Goal: Task Accomplishment & Management: Use online tool/utility

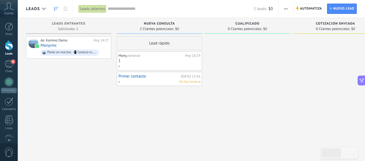
click at [12, 11] on div "Cuenta" at bounding box center [9, 9] width 18 height 18
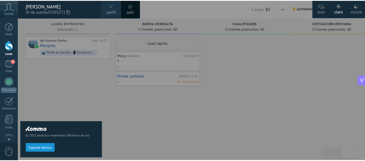
scroll to position [8, 0]
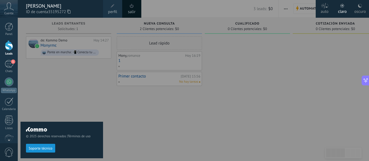
click at [8, 48] on div at bounding box center [9, 45] width 8 height 10
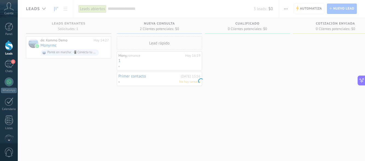
click at [8, 48] on div at bounding box center [9, 45] width 8 height 10
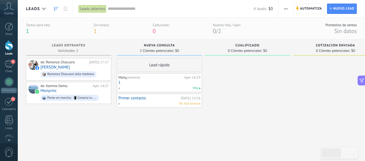
click at [285, 9] on span "button" at bounding box center [286, 9] width 4 height 10
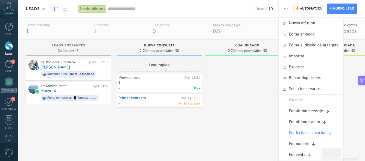
click at [302, 9] on span "Automatiza" at bounding box center [311, 9] width 22 height 10
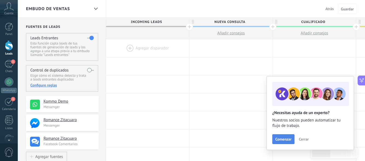
click at [287, 138] on span "Comenzar" at bounding box center [283, 140] width 16 height 4
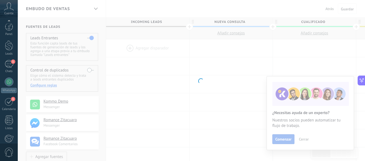
scroll to position [66, 0]
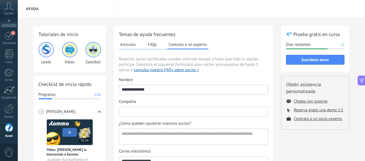
click at [211, 111] on input "Compañía" at bounding box center [193, 111] width 148 height 9
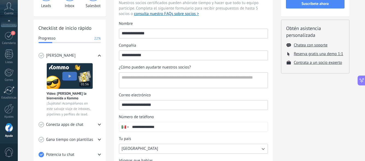
scroll to position [61, 0]
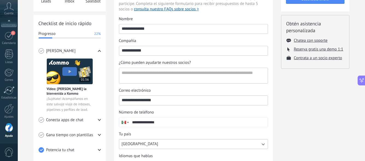
type input "**********"
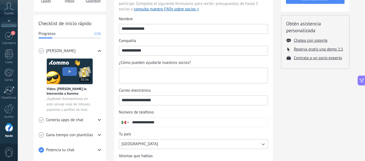
click at [189, 76] on textarea "¿Cómo pueden ayudarte nuestros socios?" at bounding box center [192, 75] width 147 height 15
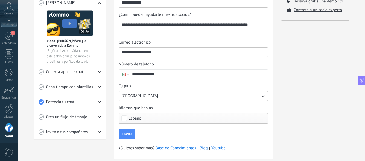
scroll to position [122, 0]
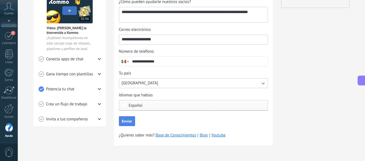
type textarea "**********"
click at [127, 125] on button "Enviar" at bounding box center [127, 121] width 16 height 10
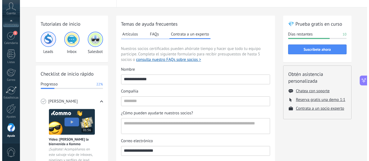
scroll to position [0, 0]
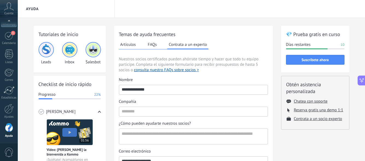
click at [40, 56] on div "Leads" at bounding box center [46, 53] width 15 height 23
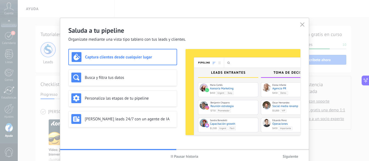
click at [86, 60] on div "Captura clientes desde cualquier lugar" at bounding box center [123, 57] width 102 height 10
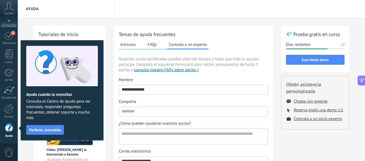
click at [363, 84] on button at bounding box center [362, 81] width 8 height 10
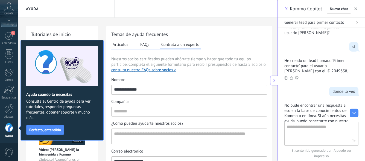
type textarea "*"
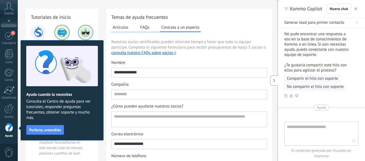
scroll to position [121, 0]
click at [339, 8] on span "Nuevo chat" at bounding box center [339, 9] width 18 height 4
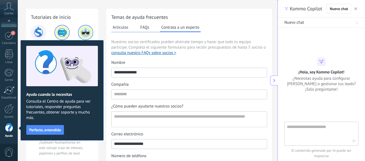
click at [308, 129] on textarea at bounding box center [318, 134] width 62 height 20
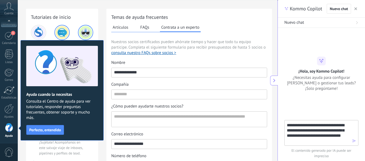
type textarea "**********"
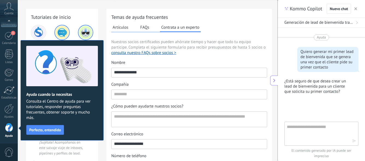
scroll to position [8, 0]
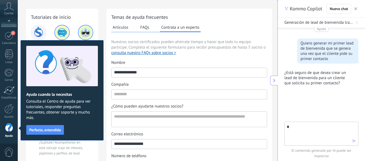
type textarea "**"
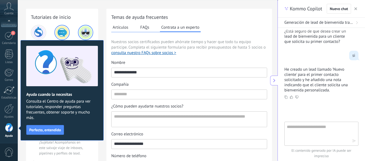
scroll to position [49, 0]
click at [22, 42] on div "Ayuda cuando la necesitas Consulta el Centro de ayuda para ver tutoriales, resp…" at bounding box center [62, 90] width 83 height 101
click at [52, 132] on button "Perfecto, entendido" at bounding box center [45, 130] width 38 height 10
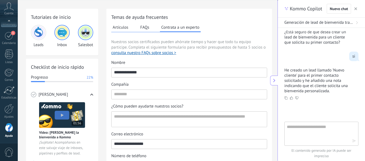
click at [39, 34] on img at bounding box center [38, 32] width 13 height 13
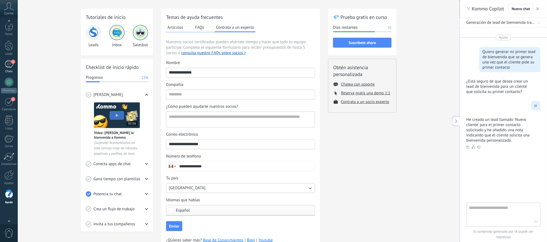
scroll to position [5, 0]
click at [8, 82] on div at bounding box center [9, 82] width 9 height 9
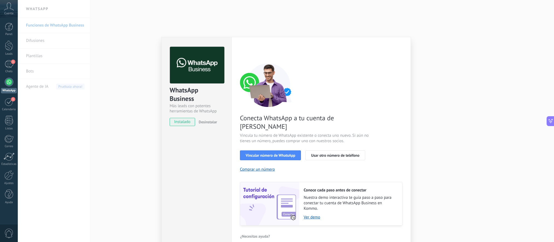
scroll to position [3, 0]
click at [306, 214] on link "Ver demo" at bounding box center [350, 216] width 93 height 5
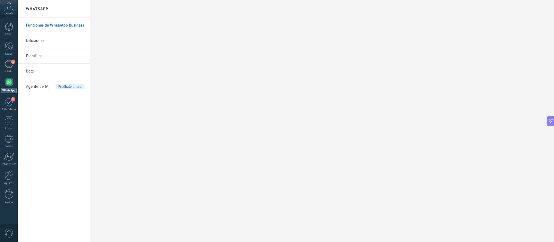
click at [37, 41] on link "Difusiones" at bounding box center [55, 40] width 59 height 15
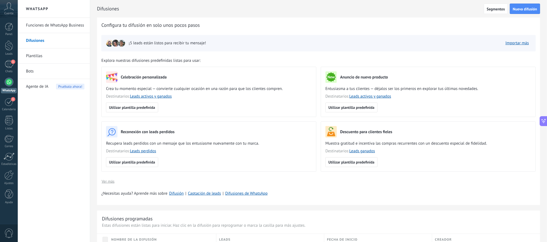
click at [160, 44] on span "¡5 leads están listos para recibir tu mensaje!" at bounding box center [167, 42] width 77 height 5
click at [524, 43] on link "Importar más" at bounding box center [518, 42] width 24 height 5
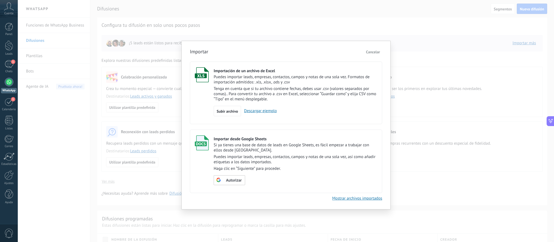
click at [374, 52] on span "Cancelar" at bounding box center [373, 51] width 14 height 5
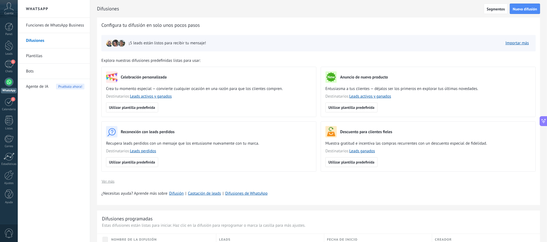
click at [42, 56] on link "Plantillas" at bounding box center [55, 55] width 59 height 15
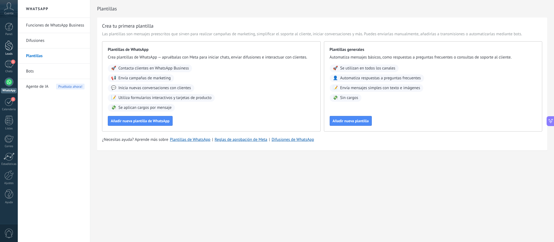
click at [11, 48] on div at bounding box center [9, 45] width 8 height 10
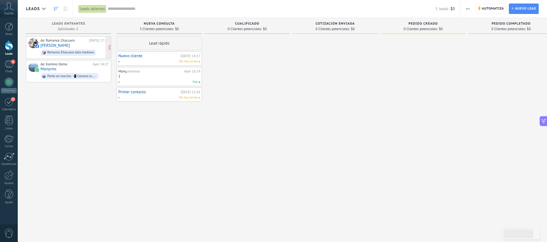
click at [78, 47] on div "de: Romance Zitacuaro Ayer 17:17 Itzel Cortes Hdz Romance Zitacuaro talla media…" at bounding box center [74, 47] width 68 height 19
click at [74, 71] on div "de: Kommo Demo Ayer 14:27 Monyrmc Ponte en marcha: 📲 Conecta tu número de Whats…" at bounding box center [74, 71] width 68 height 19
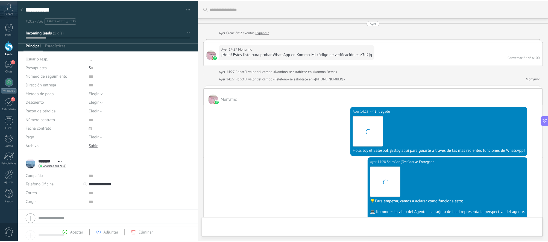
scroll to position [8, 0]
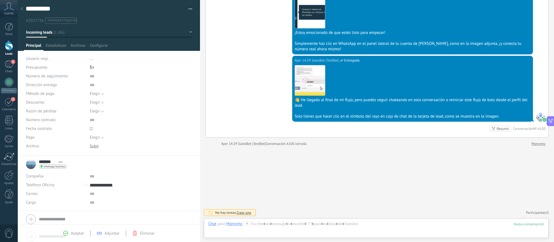
click at [186, 7] on button "button" at bounding box center [187, 9] width 8 height 8
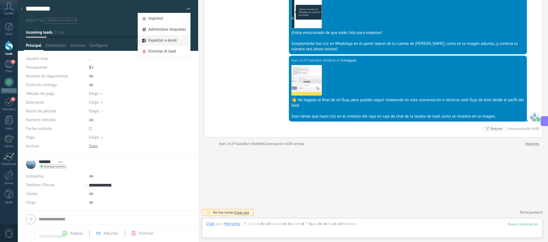
click at [171, 39] on span "Exportar a excel" at bounding box center [162, 40] width 28 height 11
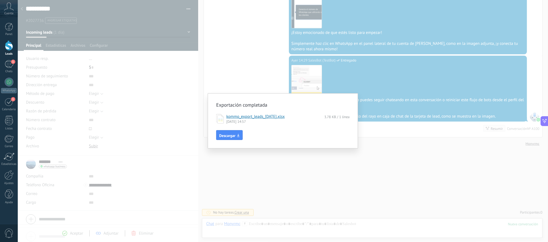
click at [246, 86] on div "Exportación completada kommo_export_leads_2025-09-19.xlsx 3.78 KB / 1 línea 19.…" at bounding box center [283, 121] width 530 height 242
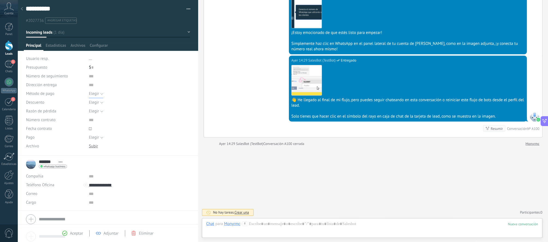
click at [101, 94] on button "Elegir" at bounding box center [96, 93] width 14 height 9
click at [98, 116] on li "Pago con tarjeta" at bounding box center [135, 112] width 104 height 9
click at [100, 104] on button "Elegir" at bounding box center [96, 102] width 14 height 9
click at [112, 87] on input "text" at bounding box center [130, 85] width 82 height 9
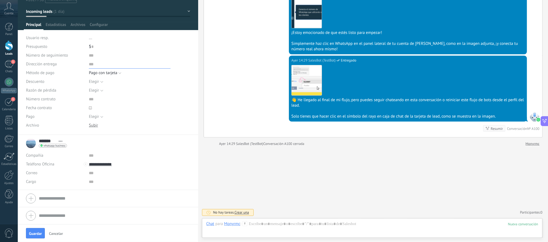
scroll to position [21, 0]
click at [120, 72] on button "Pago con tarjeta" at bounding box center [105, 72] width 33 height 9
click at [186, 10] on button "Incoming leads" at bounding box center [108, 11] width 164 height 10
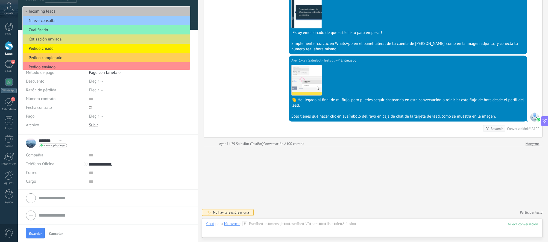
click at [194, 20] on div at bounding box center [108, 4] width 181 height 51
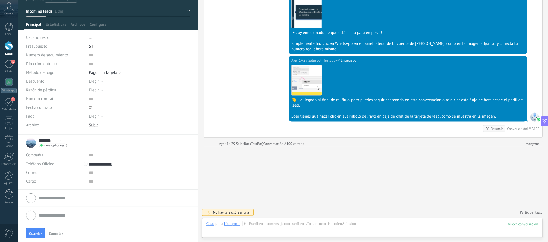
click at [187, 11] on button "Incoming leads" at bounding box center [108, 11] width 164 height 10
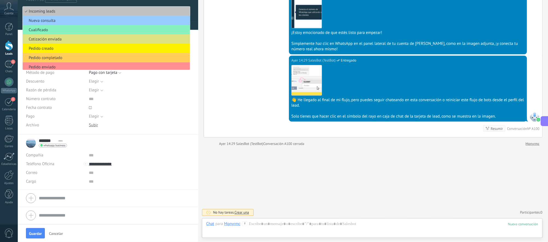
click at [194, 13] on div at bounding box center [108, 4] width 181 height 51
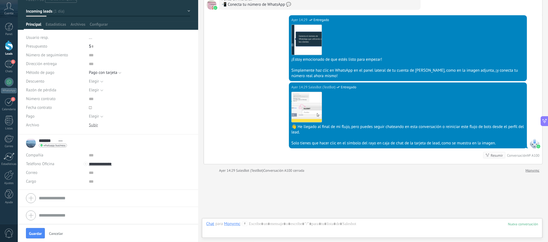
scroll to position [382, 0]
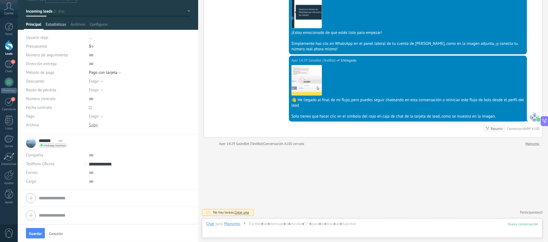
click at [56, 22] on span "Estadísticas" at bounding box center [56, 26] width 21 height 8
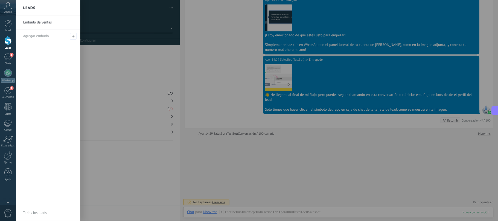
scroll to position [8, 0]
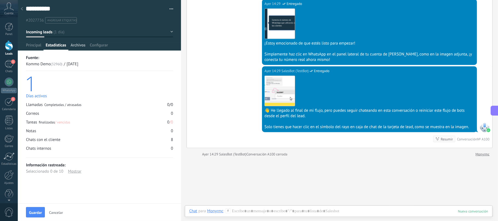
click at [79, 45] on span "Archivos" at bounding box center [78, 47] width 15 height 8
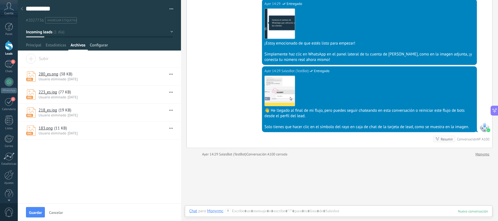
click at [96, 45] on span "Configurar" at bounding box center [99, 47] width 18 height 8
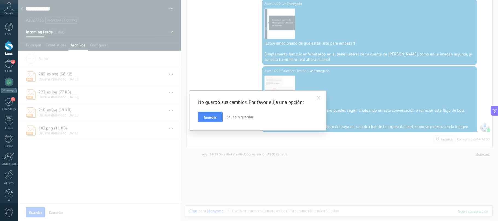
click at [229, 118] on span "Salir sin guardar" at bounding box center [240, 117] width 27 height 5
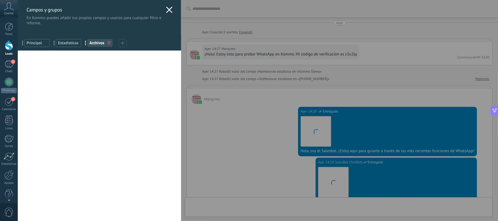
click at [18, 27] on div "Campos y grupos En Kommo puedes añadir tus propios campos y usarlos para cualqu…" at bounding box center [258, 110] width 480 height 221
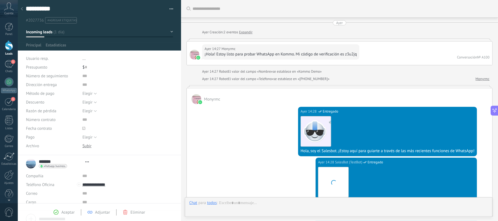
type textarea "**********"
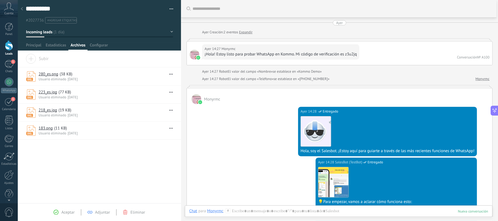
click at [53, 74] on link "280_es.png" at bounding box center [49, 74] width 20 height 5
click at [9, 46] on div at bounding box center [9, 45] width 8 height 10
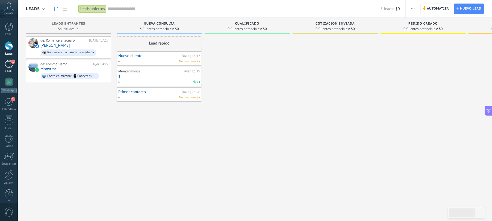
click at [8, 64] on div "1" at bounding box center [9, 64] width 9 height 8
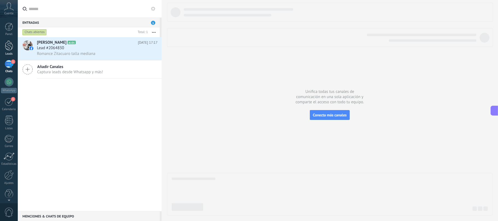
click at [9, 45] on div at bounding box center [9, 45] width 8 height 10
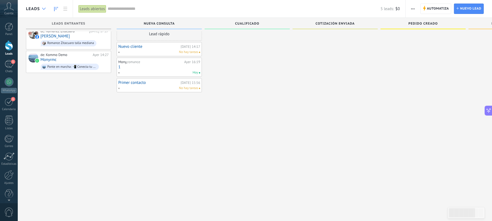
click at [43, 9] on icon at bounding box center [44, 9] width 4 height 2
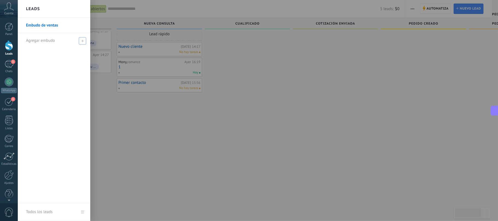
click at [82, 41] on use at bounding box center [82, 41] width 2 height 2
type input "*"
type input "**********"
click at [82, 41] on span at bounding box center [83, 41] width 5 height 4
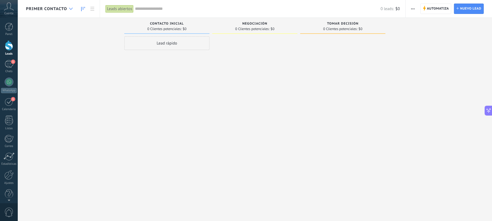
click at [70, 8] on icon at bounding box center [71, 9] width 4 height 2
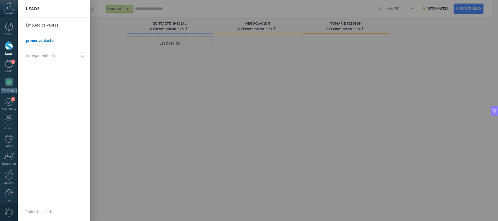
click at [39, 9] on h2 "Leads" at bounding box center [33, 8] width 14 height 17
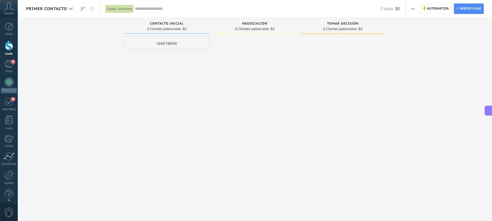
click at [171, 43] on div "Lead rápido" at bounding box center [166, 43] width 85 height 14
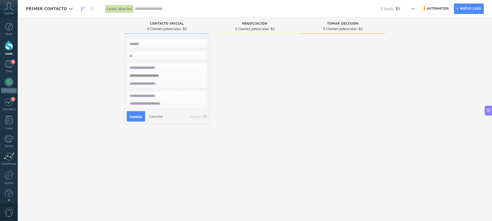
click at [238, 29] on span "0 Clientes potenciales:" at bounding box center [252, 28] width 34 height 3
click at [250, 22] on span "Negociación" at bounding box center [255, 24] width 25 height 4
click at [152, 118] on span "Cancelar" at bounding box center [156, 116] width 14 height 5
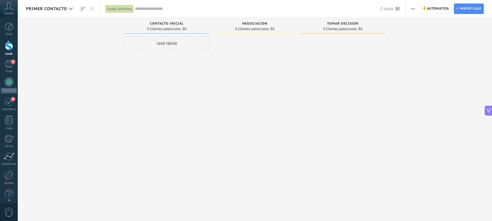
click at [250, 24] on span "Negociación" at bounding box center [255, 24] width 25 height 4
click at [167, 43] on div "Lead rápido" at bounding box center [166, 43] width 85 height 14
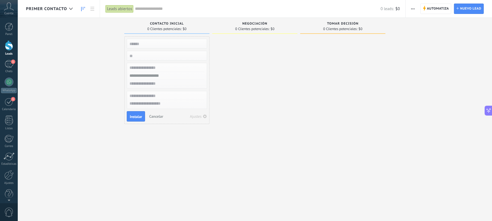
click at [168, 24] on span "Contacto inicial" at bounding box center [167, 24] width 34 height 4
click at [72, 8] on icon at bounding box center [71, 9] width 4 height 2
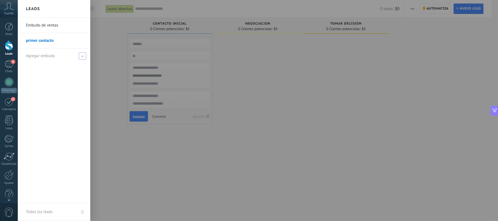
click at [80, 56] on span at bounding box center [82, 56] width 7 height 7
type input "********"
click at [83, 55] on span at bounding box center [83, 56] width 5 height 4
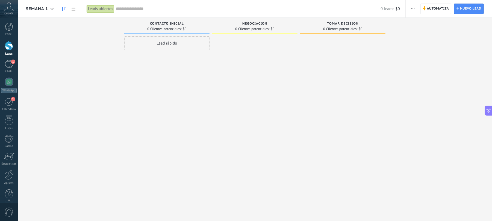
click at [45, 9] on span "semana 1" at bounding box center [37, 8] width 22 height 5
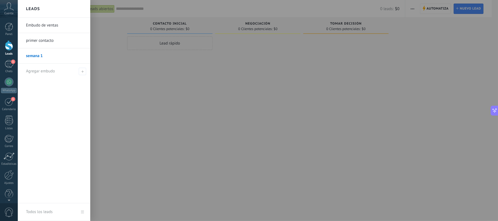
click at [46, 27] on link "Embudo de ventas" at bounding box center [55, 25] width 59 height 15
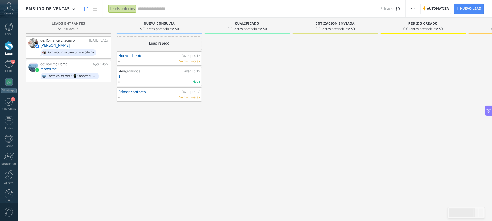
click at [51, 7] on span "Embudo de ventas" at bounding box center [48, 8] width 44 height 5
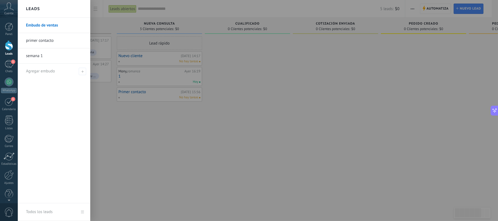
click at [51, 28] on link "Embudo de ventas" at bounding box center [55, 25] width 59 height 15
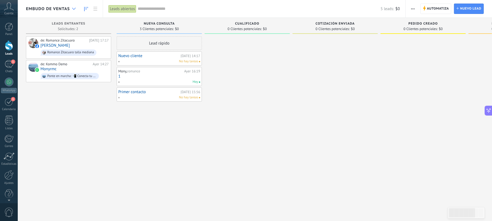
click at [71, 8] on div at bounding box center [73, 9] width 9 height 11
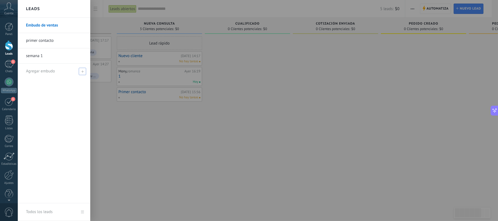
click at [81, 70] on icon at bounding box center [82, 71] width 2 height 2
type input "********"
click at [32, 9] on h2 "Leads" at bounding box center [33, 8] width 14 height 17
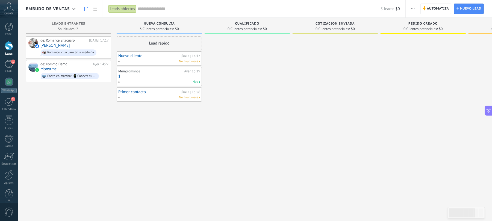
click at [33, 10] on span "Embudo de ventas" at bounding box center [48, 8] width 44 height 5
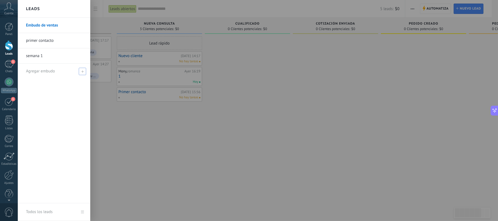
click at [83, 72] on use at bounding box center [82, 71] width 2 height 2
type input "********"
click at [81, 72] on span at bounding box center [83, 71] width 5 height 4
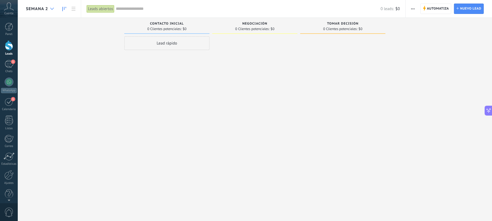
click at [51, 9] on use at bounding box center [52, 9] width 4 height 2
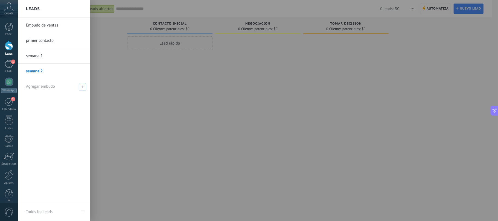
click at [56, 89] on div "Agregar embudo" at bounding box center [55, 86] width 59 height 15
type input "********"
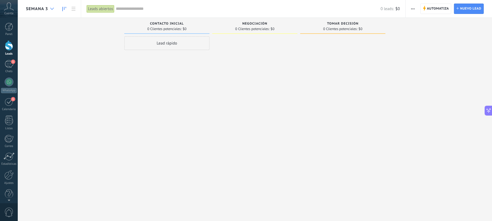
click at [53, 8] on use at bounding box center [52, 9] width 4 height 2
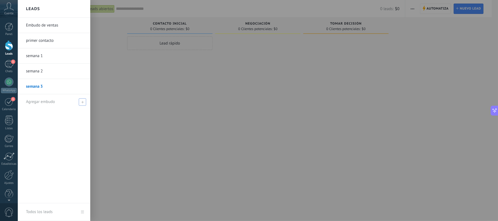
click at [82, 103] on icon at bounding box center [82, 102] width 2 height 2
type input "********"
click at [81, 101] on span at bounding box center [83, 102] width 5 height 4
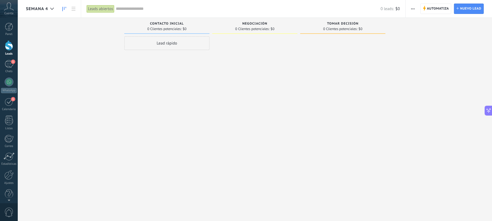
click at [40, 10] on span "semana 4" at bounding box center [37, 8] width 22 height 5
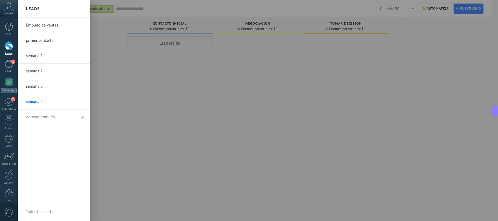
click at [40, 118] on span "Agregar embudo" at bounding box center [40, 117] width 29 height 5
type input "**********"
click at [84, 118] on span at bounding box center [83, 117] width 5 height 4
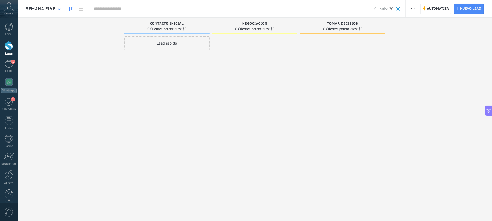
click at [56, 7] on div at bounding box center [59, 9] width 9 height 11
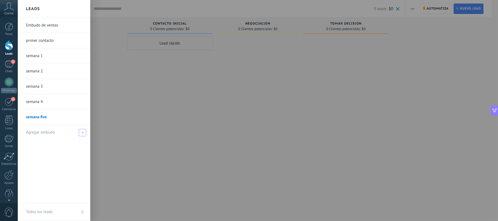
click at [33, 134] on span "Agregar embudo" at bounding box center [40, 132] width 29 height 5
type input "**********"
click at [82, 134] on span at bounding box center [83, 133] width 5 height 4
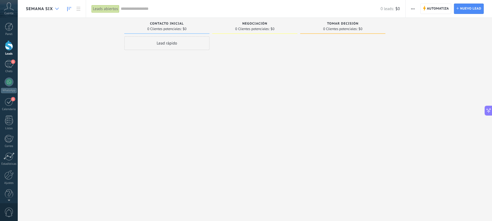
click at [55, 10] on div at bounding box center [57, 9] width 9 height 11
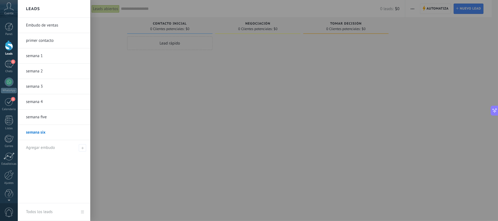
click at [51, 42] on link "primer contacto" at bounding box center [55, 40] width 59 height 15
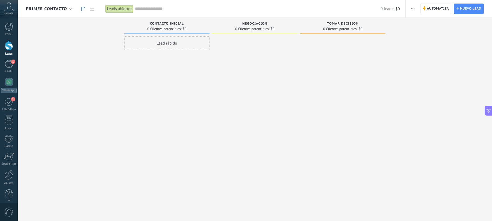
click at [142, 9] on input "text" at bounding box center [258, 9] width 246 height 6
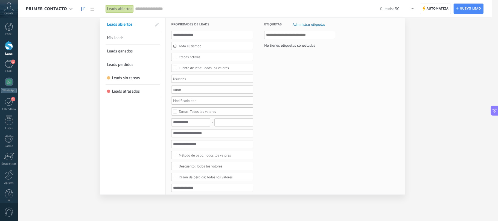
click at [115, 8] on div "Leads abiertos" at bounding box center [120, 9] width 28 height 8
click at [463, 8] on div at bounding box center [249, 110] width 498 height 221
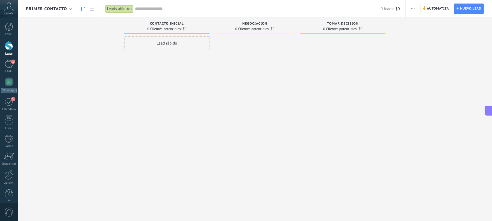
click at [40, 8] on span "primer contacto" at bounding box center [46, 8] width 41 height 5
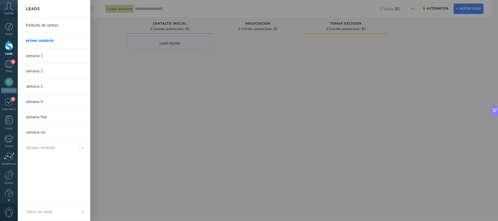
click at [42, 25] on link "Embudo de ventas" at bounding box center [55, 25] width 59 height 15
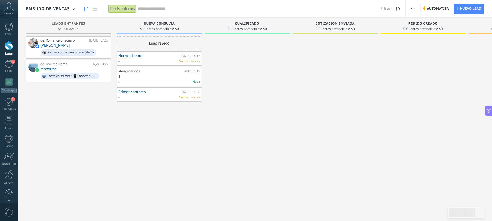
click at [9, 60] on div "Panel Leads 1 Chats WhatsApp Clientes 1" at bounding box center [9, 116] width 18 height 187
click at [8, 65] on div "1" at bounding box center [9, 64] width 9 height 8
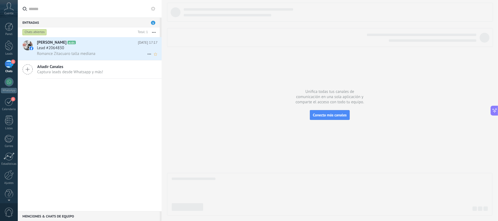
click at [149, 54] on use at bounding box center [149, 54] width 4 height 1
click at [136, 68] on div at bounding box center [249, 110] width 498 height 221
click at [8, 44] on div at bounding box center [9, 45] width 8 height 10
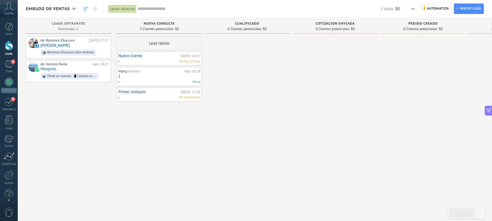
click at [87, 8] on icon at bounding box center [86, 9] width 4 height 4
click at [74, 8] on icon at bounding box center [74, 9] width 4 height 2
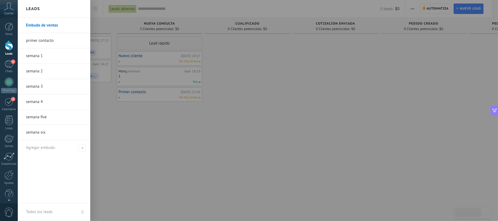
click at [139, 168] on div at bounding box center [267, 110] width 498 height 221
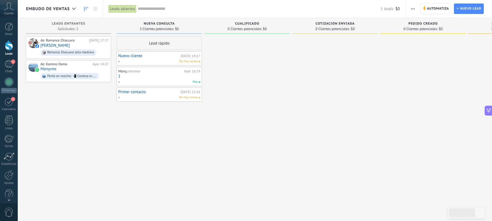
click at [413, 7] on span "button" at bounding box center [414, 9] width 4 height 10
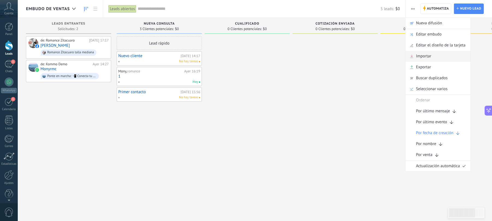
click at [421, 56] on span "Importar" at bounding box center [423, 56] width 15 height 11
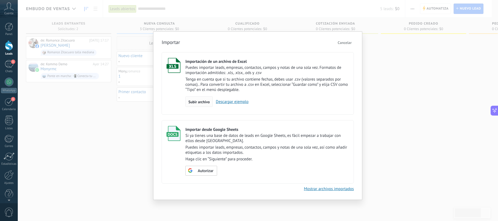
click at [196, 100] on span "Subir archivo" at bounding box center [198, 102] width 21 height 4
click at [0, 0] on input "Importación de un archivo de Excel Puedes importar leads, empresas, contactos, …" at bounding box center [0, 0] width 0 height 0
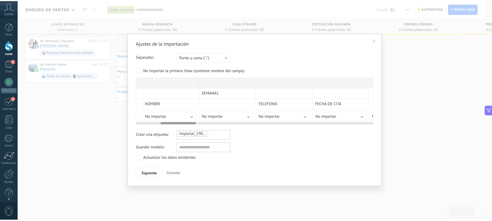
scroll to position [0, 167]
click at [151, 175] on span "Siguiente" at bounding box center [151, 174] width 16 height 4
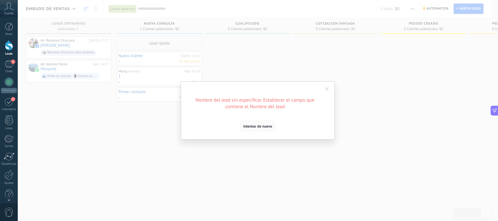
click at [251, 126] on span "Intentar de nuevo" at bounding box center [257, 126] width 29 height 4
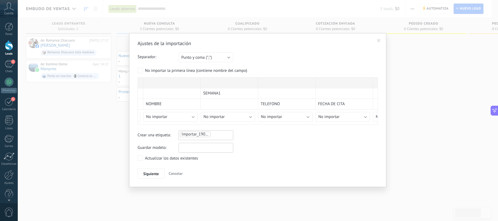
click at [221, 150] on input "text" at bounding box center [206, 148] width 55 height 10
type input "********"
click at [159, 172] on span "Siguiente" at bounding box center [151, 174] width 16 height 4
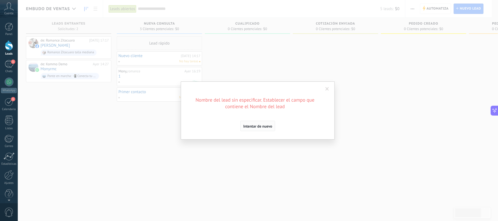
click at [268, 128] on span "Intentar de nuevo" at bounding box center [257, 126] width 29 height 4
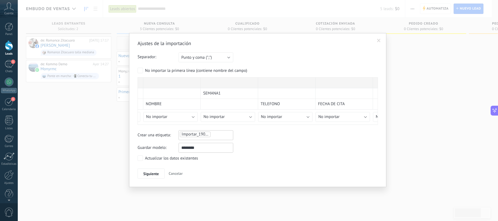
click at [176, 173] on span "Cancelar" at bounding box center [176, 173] width 14 height 5
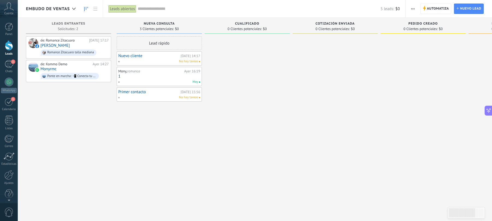
click at [58, 8] on span "Embudo de ventas" at bounding box center [48, 8] width 44 height 5
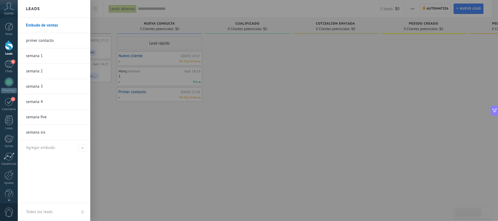
click at [53, 56] on link "semana 1" at bounding box center [55, 55] width 59 height 15
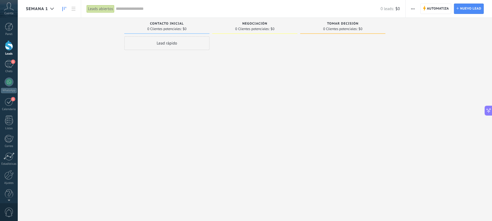
click at [412, 8] on span "button" at bounding box center [414, 9] width 4 height 10
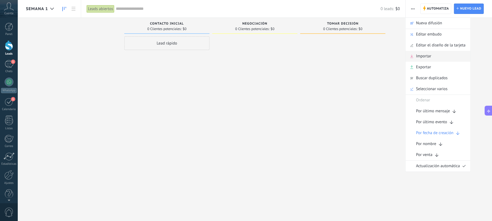
click at [417, 60] on span "Importar" at bounding box center [423, 56] width 15 height 11
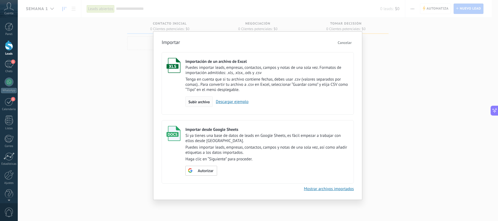
click at [204, 101] on span "Subir archivo" at bounding box center [198, 102] width 21 height 4
click at [0, 0] on input "Importación de un archivo de Excel Puedes importar leads, empresas, contactos, …" at bounding box center [0, 0] width 0 height 0
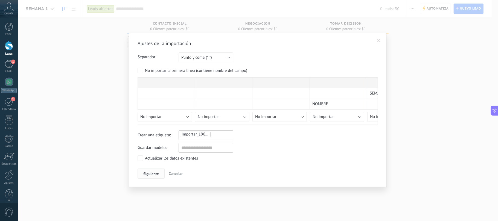
click at [150, 173] on span "Siguiente" at bounding box center [151, 174] width 16 height 4
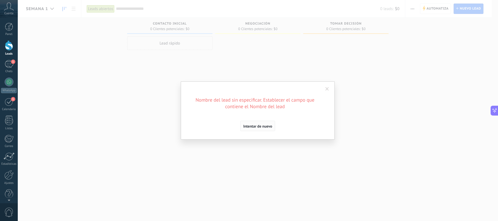
click at [261, 127] on span "Intentar de nuevo" at bounding box center [257, 126] width 29 height 4
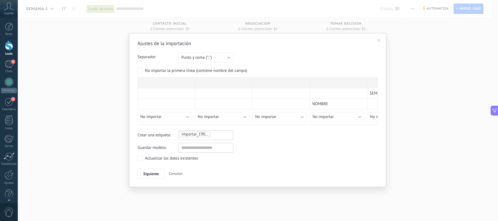
click at [223, 135] on div "Importar_19092025_1554" at bounding box center [205, 134] width 53 height 7
type input "********"
click at [220, 147] on span "semana 1" at bounding box center [220, 146] width 20 height 7
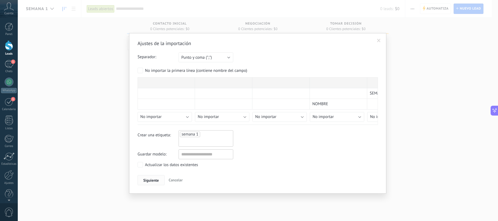
click at [155, 182] on span "Siguiente" at bounding box center [151, 181] width 16 height 4
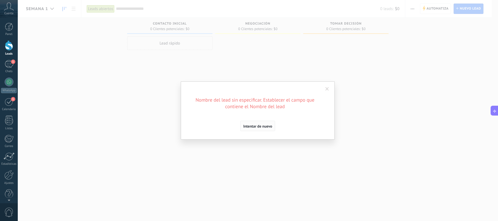
click at [267, 127] on span "Intentar de nuevo" at bounding box center [257, 126] width 29 height 4
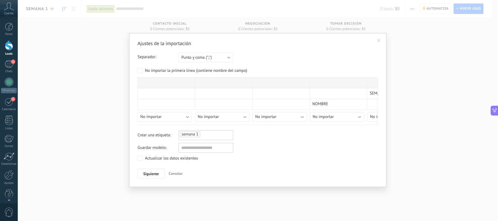
click at [208, 133] on ul "semana 1" at bounding box center [205, 134] width 53 height 7
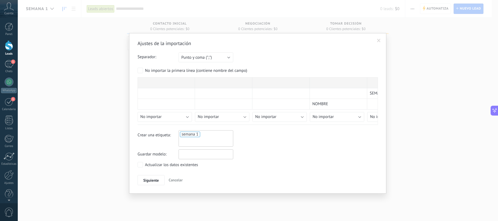
click at [200, 153] on input "text" at bounding box center [206, 155] width 55 height 10
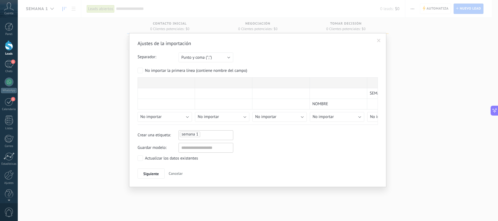
click at [191, 159] on div "Actualizar los datos existentes" at bounding box center [171, 158] width 53 height 5
click at [154, 173] on span "Siguiente" at bounding box center [151, 174] width 16 height 4
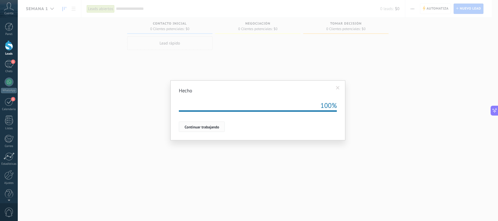
click at [218, 129] on span "Continuar trabajando" at bounding box center [202, 127] width 34 height 4
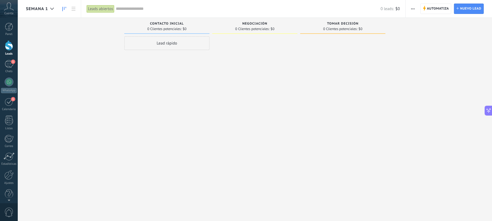
click at [37, 8] on span "semana 1" at bounding box center [37, 8] width 22 height 5
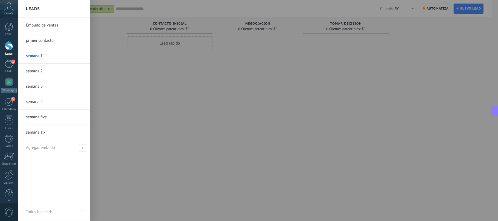
click at [301, 28] on div at bounding box center [267, 110] width 498 height 221
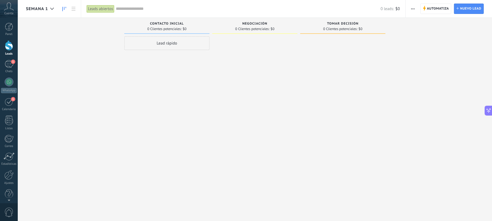
click at [413, 8] on span "button" at bounding box center [414, 9] width 4 height 10
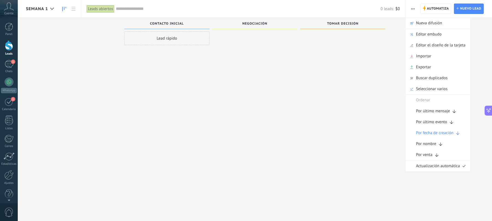
scroll to position [9, 0]
click at [410, 8] on button "button" at bounding box center [413, 9] width 8 height 10
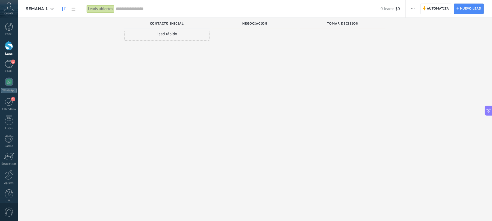
click at [169, 33] on div "Lead rápido" at bounding box center [166, 34] width 85 height 14
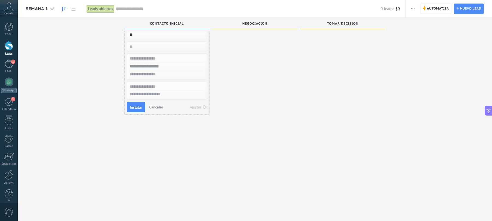
type input "*"
type input "**"
click at [135, 109] on span "Instalar" at bounding box center [136, 108] width 12 height 4
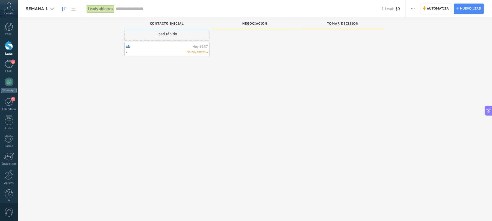
click at [188, 52] on span "No hay tareas" at bounding box center [196, 52] width 19 height 5
click at [129, 46] on link "ok" at bounding box center [158, 46] width 65 height 5
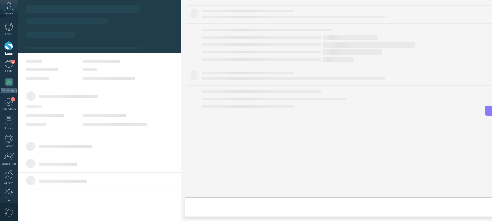
type textarea "**"
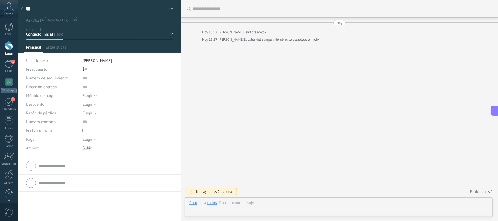
scroll to position [8, 0]
click at [221, 192] on span "Crear una" at bounding box center [224, 191] width 14 height 5
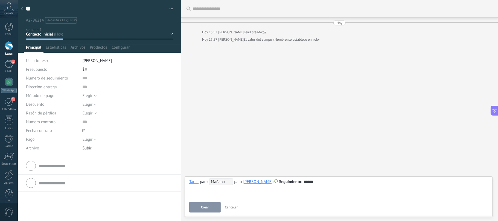
click at [200, 203] on button "Crear" at bounding box center [204, 207] width 31 height 10
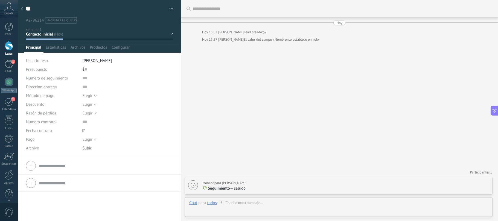
click at [193, 185] on icon at bounding box center [193, 185] width 5 height 5
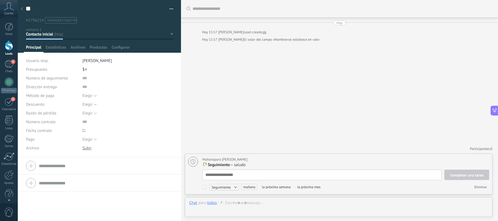
scroll to position [5, 0]
click at [235, 186] on span "Seguimiento" at bounding box center [223, 187] width 29 height 7
click at [248, 89] on div at bounding box center [249, 110] width 498 height 221
click at [181, 212] on div at bounding box center [181, 110] width 0 height 221
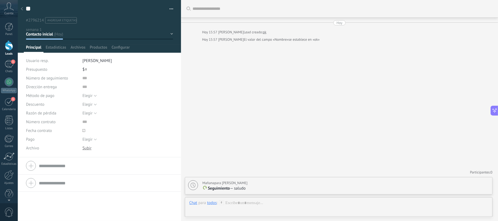
type textarea "**********"
drag, startPoint x: 68, startPoint y: 83, endPoint x: 67, endPoint y: 95, distance: 11.5
click at [67, 95] on div "Número de seguimiento Dirección entrega Método de pago Elegir Factura Pago con …" at bounding box center [99, 116] width 147 height 84
click at [8, 174] on div at bounding box center [8, 175] width 9 height 10
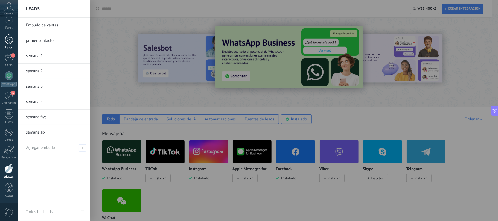
click at [9, 42] on div at bounding box center [9, 39] width 8 height 10
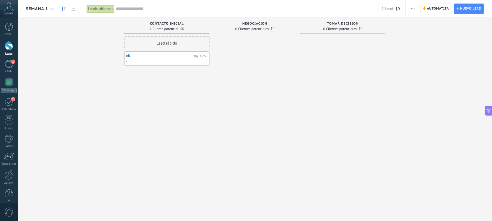
click at [51, 8] on use at bounding box center [52, 9] width 4 height 2
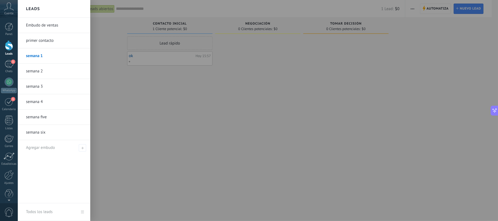
click at [47, 43] on link "primer contacto" at bounding box center [55, 40] width 59 height 15
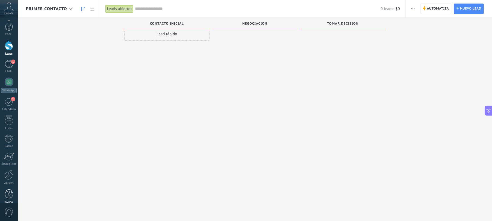
scroll to position [7, 0]
click at [8, 56] on div "1" at bounding box center [9, 58] width 9 height 8
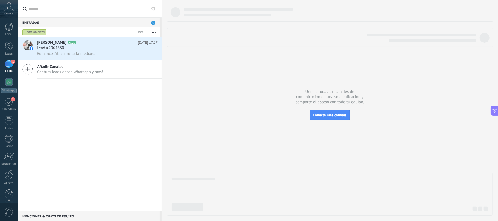
drag, startPoint x: 267, startPoint y: 207, endPoint x: 293, endPoint y: 145, distance: 67.2
click at [293, 145] on div at bounding box center [329, 109] width 325 height 213
click at [9, 45] on div at bounding box center [9, 45] width 8 height 10
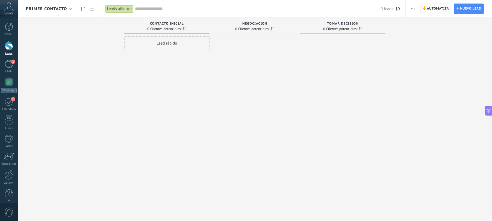
click at [431, 9] on span "Automatiza" at bounding box center [438, 9] width 22 height 10
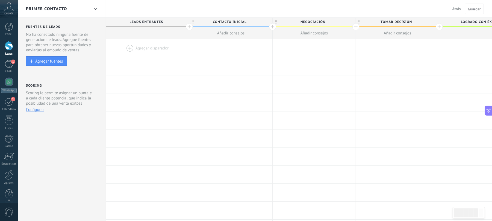
click at [166, 49] on div at bounding box center [147, 48] width 83 height 18
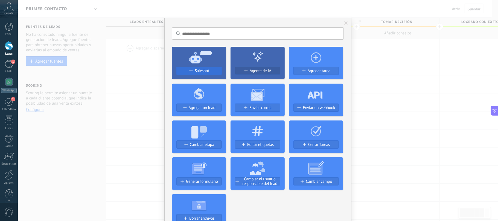
click at [207, 69] on span "Salesbot" at bounding box center [202, 71] width 14 height 5
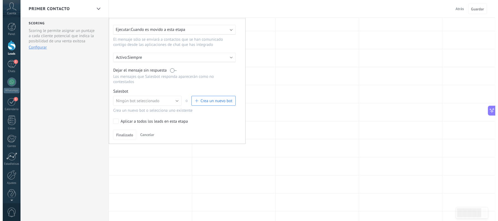
scroll to position [66, 0]
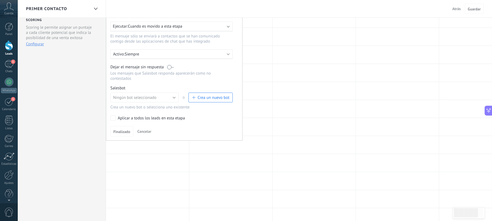
click at [227, 52] on div "Activo: Siempre" at bounding box center [171, 54] width 117 height 5
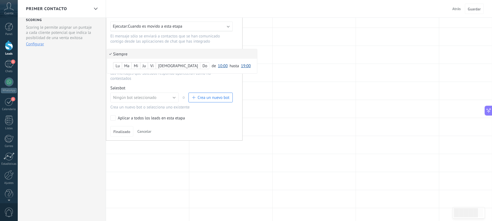
click at [229, 25] on div at bounding box center [174, 66] width 136 height 147
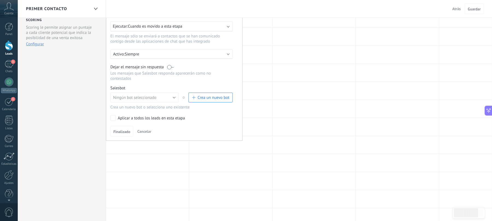
click at [227, 27] on b at bounding box center [228, 26] width 3 height 3
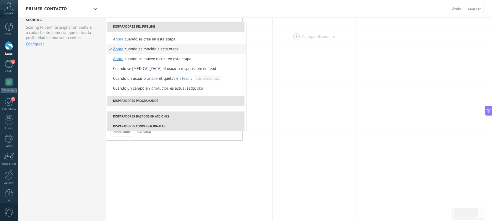
click at [278, 40] on div at bounding box center [314, 37] width 83 height 18
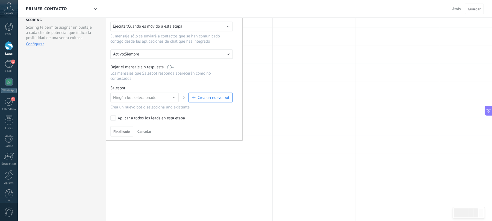
click at [227, 54] on b at bounding box center [228, 54] width 3 height 3
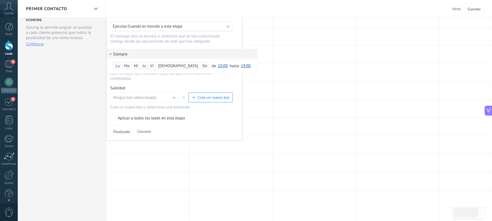
click at [227, 54] on li "Siempre" at bounding box center [182, 54] width 150 height 10
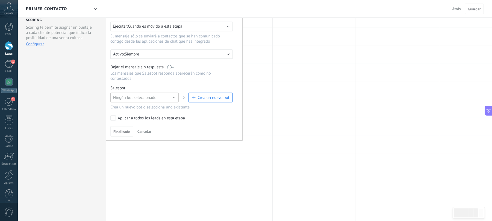
click at [173, 96] on button "Ningún bot seleccionado" at bounding box center [144, 98] width 68 height 10
click at [173, 96] on span "Ningún bot seleccionado" at bounding box center [142, 97] width 70 height 5
click at [193, 98] on span "button" at bounding box center [193, 97] width 3 height 3
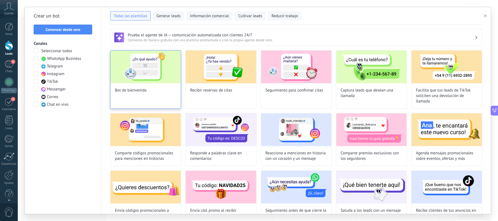
click at [137, 100] on div "Bot de bienvenida" at bounding box center [145, 79] width 71 height 59
type input "**********"
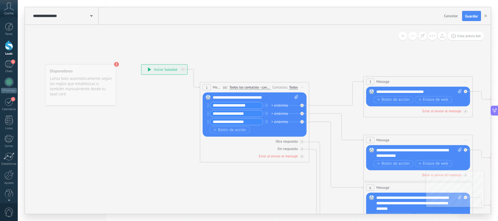
click at [91, 17] on span at bounding box center [91, 15] width 2 height 5
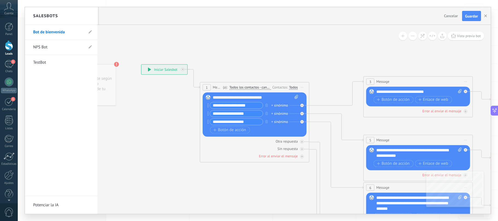
click at [102, 33] on div at bounding box center [258, 110] width 466 height 207
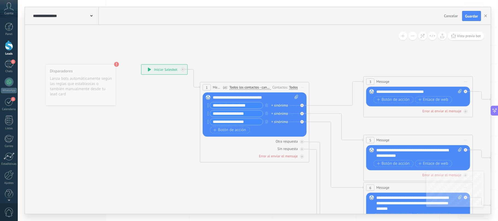
drag, startPoint x: 89, startPoint y: 81, endPoint x: 92, endPoint y: 18, distance: 63.2
click at [92, 18] on div "**********" at bounding box center [65, 16] width 67 height 18
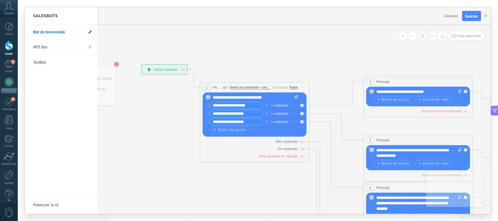
click at [92, 32] on icon at bounding box center [90, 31] width 3 height 3
click at [103, 37] on div at bounding box center [258, 110] width 466 height 207
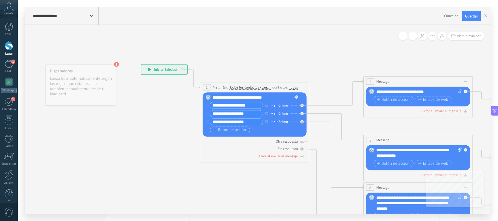
drag, startPoint x: 81, startPoint y: 85, endPoint x: 141, endPoint y: 57, distance: 66.0
click at [141, 57] on icon at bounding box center [430, 204] width 852 height 553
click at [279, 98] on div "**********" at bounding box center [255, 97] width 85 height 5
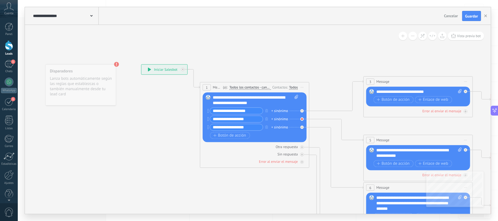
click at [301, 119] on icon at bounding box center [302, 119] width 2 height 2
click at [208, 120] on icon at bounding box center [208, 119] width 1 height 4
click at [253, 121] on input "**********" at bounding box center [236, 119] width 53 height 6
type input "*"
type input "**********"
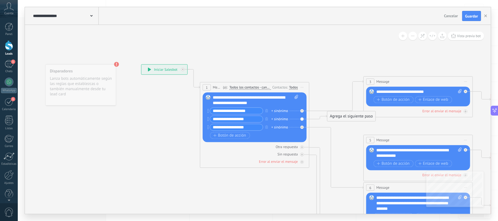
click at [267, 135] on div "Botón de acción Enlace de web" at bounding box center [254, 135] width 88 height 7
click at [219, 130] on input "**********" at bounding box center [236, 127] width 53 height 6
click at [253, 130] on input "**********" at bounding box center [236, 127] width 53 height 6
type input "*"
type input "**********"
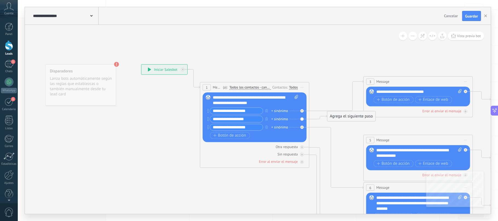
click at [302, 119] on div "Reemplazar Quitar Convertir a mensaje de voz Arrastre la imagen aquí para adjun…" at bounding box center [255, 118] width 104 height 50
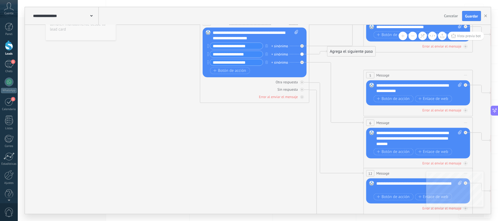
click at [424, 91] on div "**********" at bounding box center [418, 88] width 85 height 11
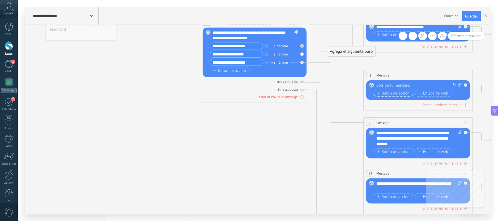
click at [395, 94] on span "Botón de acción" at bounding box center [393, 93] width 33 height 4
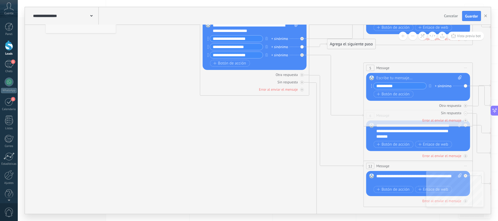
type input "**********"
click at [459, 77] on icon at bounding box center [460, 77] width 4 height 4
click input "Subir" at bounding box center [0, 0] width 0 height 0
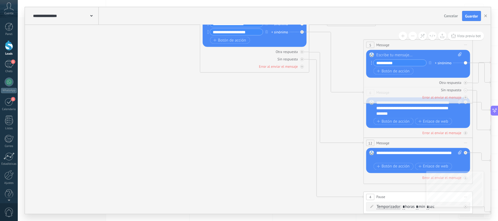
click at [406, 56] on div at bounding box center [419, 55] width 86 height 5
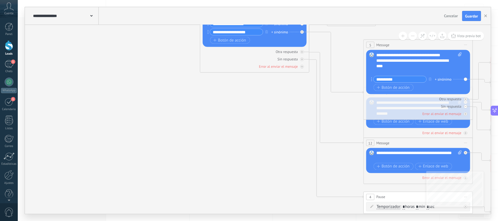
click at [430, 66] on div "**********" at bounding box center [413, 63] width 74 height 11
click at [438, 69] on div "**********" at bounding box center [413, 63] width 74 height 11
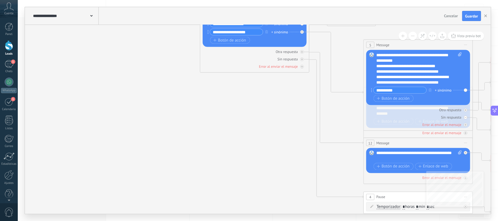
scroll to position [21, 0]
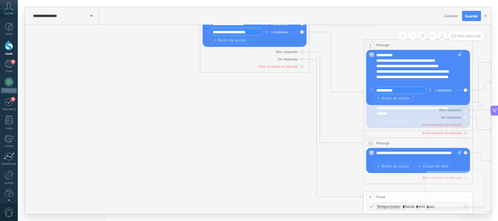
click at [411, 91] on input "**********" at bounding box center [400, 90] width 53 height 6
type input "*"
type input "**********"
click at [396, 100] on span "Botón de acción" at bounding box center [393, 98] width 33 height 4
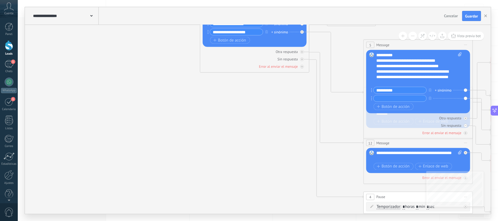
click at [465, 98] on div "Reemplazar Quitar Convertir a mensaje de voz Arrastre la imagen aquí para adjun…" at bounding box center [418, 81] width 104 height 63
click at [371, 98] on icon at bounding box center [371, 99] width 1 height 4
click at [386, 100] on input "text" at bounding box center [400, 98] width 53 height 6
type input "**"
click at [386, 106] on span "Botón de acción" at bounding box center [393, 106] width 33 height 4
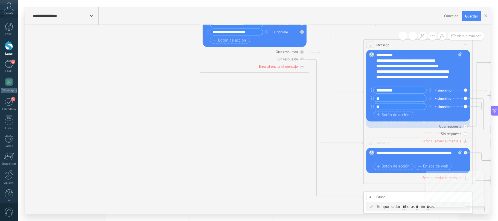
type input "**"
click at [428, 115] on div "Botón de acción Enlace de web" at bounding box center [418, 115] width 88 height 7
click at [404, 139] on div "Error al enviar el mensaje" at bounding box center [418, 141] width 104 height 5
click at [466, 100] on div "Reemplazar Quitar Convertir a mensaje de voz Arrastre la imagen aquí para adjun…" at bounding box center [418, 86] width 104 height 72
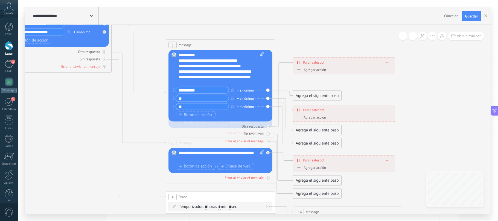
click at [303, 130] on div "Agrega el siguiente paso" at bounding box center [317, 130] width 48 height 9
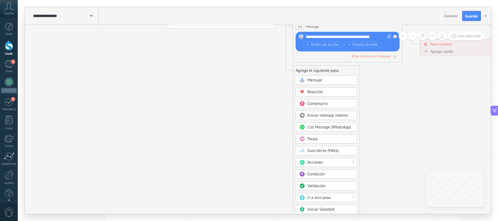
click at [323, 163] on div "Acciones" at bounding box center [330, 162] width 46 height 5
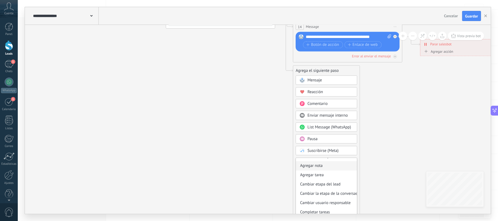
scroll to position [0, 0]
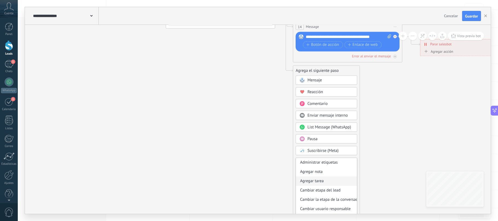
click at [320, 185] on div "Agregar tarea" at bounding box center [326, 181] width 61 height 9
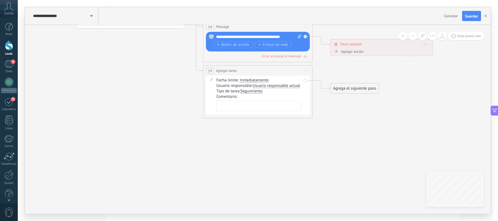
click at [352, 53] on div "Agregar acción" at bounding box center [348, 51] width 30 height 4
click at [352, 53] on button "Conversación marcada como cerrada" at bounding box center [364, 52] width 68 height 10
click at [443, 38] on icon at bounding box center [442, 36] width 4 height 4
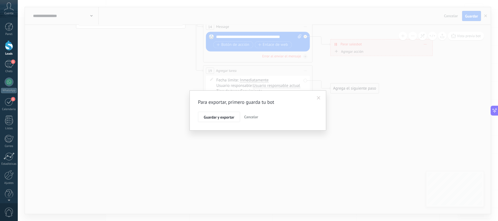
click at [255, 102] on h2 "Para exportar, primero guarda tu bot" at bounding box center [255, 102] width 114 height 7
click at [254, 120] on button "Cancelar" at bounding box center [251, 117] width 18 height 10
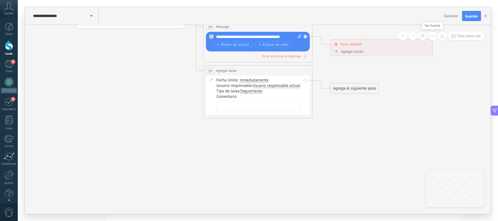
click at [431, 37] on icon at bounding box center [433, 35] width 6 height 3
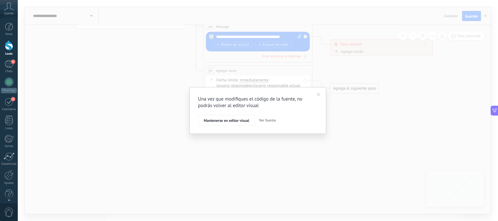
click at [438, 68] on div "Una vez que modifiques el código de la fuente, no podrás volver al editor visua…" at bounding box center [258, 110] width 480 height 221
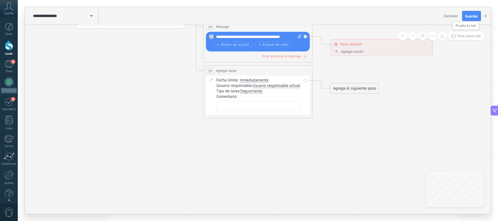
click at [456, 36] on button "Vista previa bot" at bounding box center [466, 36] width 36 height 8
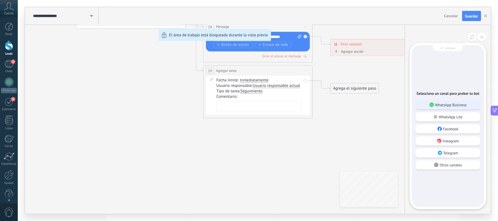
click at [463, 105] on p "WhatsApp Business" at bounding box center [451, 105] width 32 height 5
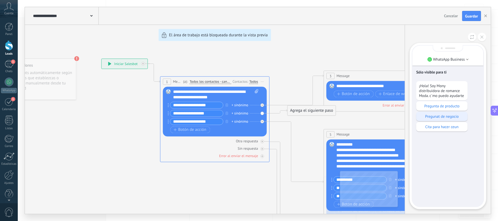
click at [459, 118] on p "Pregunat de negocio" at bounding box center [442, 116] width 46 height 5
click at [214, 121] on div "**********" at bounding box center [258, 110] width 466 height 207
click at [482, 39] on icon at bounding box center [481, 37] width 3 height 3
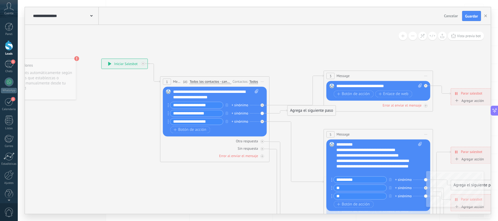
click at [188, 99] on div "**********" at bounding box center [215, 94] width 85 height 11
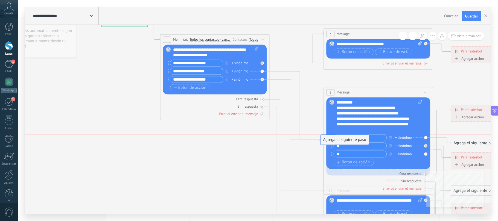
drag, startPoint x: 291, startPoint y: 69, endPoint x: 324, endPoint y: 141, distance: 78.7
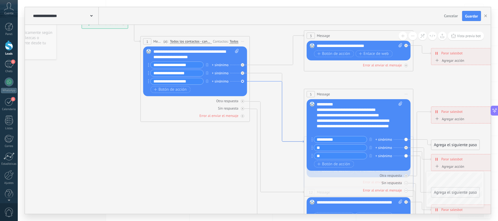
drag, startPoint x: 284, startPoint y: 78, endPoint x: 264, endPoint y: 80, distance: 19.8
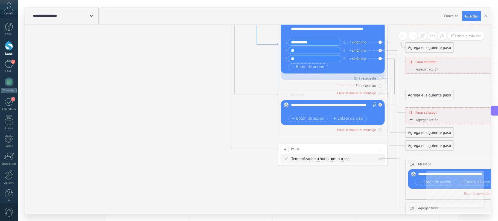
drag, startPoint x: 293, startPoint y: 141, endPoint x: 267, endPoint y: 43, distance: 100.8
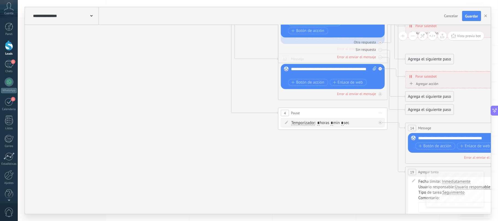
click at [302, 115] on div "4 Pause ***** Iniciar vista previa aquí Cambiar nombre Duplicar Borrar" at bounding box center [332, 113] width 109 height 10
click at [379, 123] on icon at bounding box center [380, 123] width 2 height 2
click at [343, 113] on div "4 Pause ***** Iniciar vista previa aquí Cambiar nombre Duplicar Borrar" at bounding box center [332, 113] width 109 height 10
click at [367, 113] on div "4 Pause ***** Iniciar vista previa aquí Cambiar nombre Duplicar Borrar" at bounding box center [332, 113] width 109 height 10
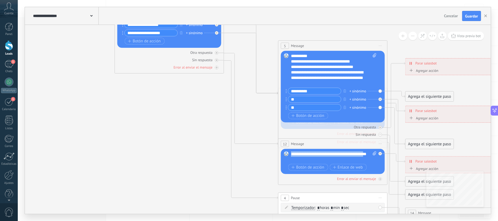
drag, startPoint x: 308, startPoint y: 160, endPoint x: 291, endPoint y: 156, distance: 16.7
click at [291, 156] on div "**********" at bounding box center [333, 156] width 85 height 11
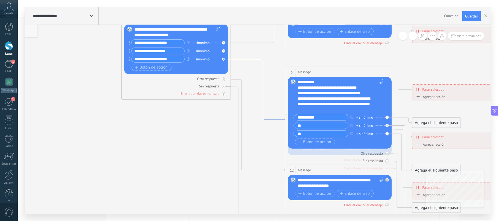
drag, startPoint x: 241, startPoint y: 34, endPoint x: 247, endPoint y: 60, distance: 27.1
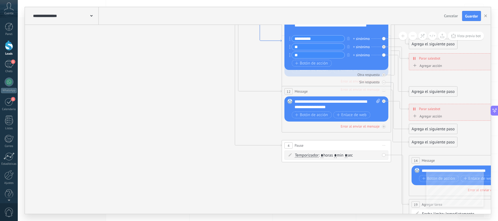
drag, startPoint x: 279, startPoint y: 62, endPoint x: 275, endPoint y: 56, distance: 7.4
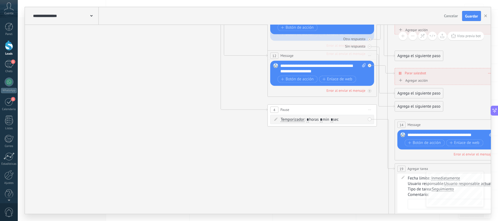
drag, startPoint x: 275, startPoint y: 44, endPoint x: 261, endPoint y: 13, distance: 33.7
click at [261, 9] on div "**********" at bounding box center [258, 110] width 466 height 207
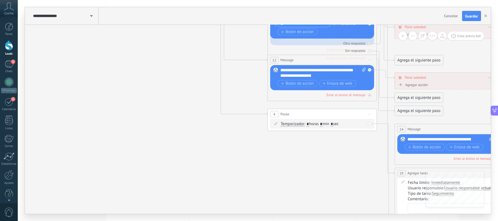
click at [266, 72] on icon at bounding box center [334, 63] width 852 height 627
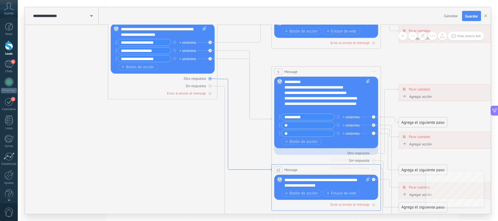
drag, startPoint x: 263, startPoint y: 59, endPoint x: 266, endPoint y: 169, distance: 109.7
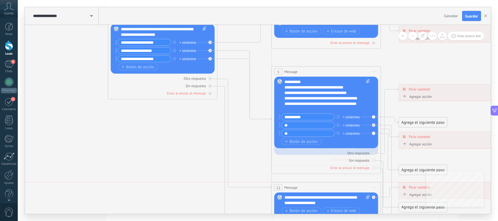
drag, startPoint x: 315, startPoint y: 169, endPoint x: 316, endPoint y: 189, distance: 20.0
click at [316, 189] on div "12 Message ******* (a): Todos los contactos - canales seleccionados Todos los c…" at bounding box center [326, 188] width 109 height 10
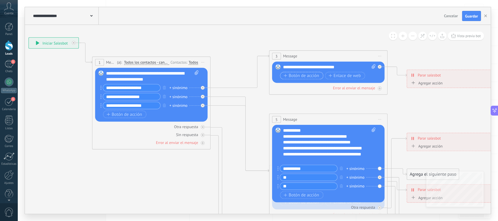
click at [300, 75] on span "Botón de acción" at bounding box center [301, 76] width 35 height 5
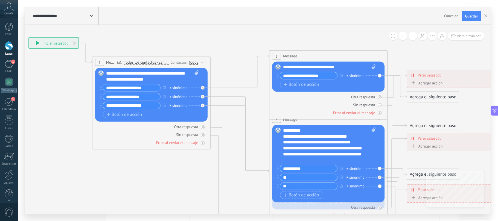
click at [345, 87] on div "Botón de acción Enlace de web" at bounding box center [327, 84] width 95 height 7
click at [330, 75] on input "**********" at bounding box center [308, 75] width 57 height 7
type input "*"
type input "********"
click at [377, 68] on div "Reemplazar Quitar Convertir a mensaje de voz Arrastre la imagen aquí para adjun…" at bounding box center [328, 77] width 112 height 30
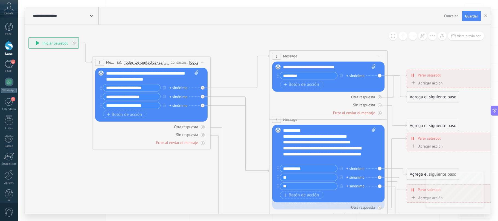
click at [373, 68] on icon at bounding box center [374, 67] width 4 height 4
click input "Subir" at bounding box center [0, 0] width 0 height 0
click at [306, 84] on span "Botón de acción" at bounding box center [301, 84] width 35 height 5
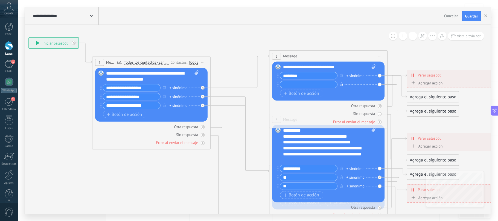
click at [342, 86] on icon "button" at bounding box center [341, 85] width 3 height 4
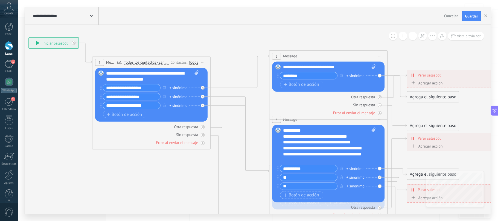
click at [362, 76] on div "+ sinónimo" at bounding box center [355, 76] width 18 height 6
click at [363, 88] on div "Botón de acción Enlace de web" at bounding box center [327, 84] width 95 height 7
click at [379, 76] on div "Reemplazar Quitar Convertir a mensaje de voz Arrastre la imagen aquí para adjun…" at bounding box center [328, 77] width 112 height 30
click at [381, 75] on div "Reemplazar Quitar Convertir a mensaje de voz Arrastre la imagen aquí para adjun…" at bounding box center [328, 77] width 112 height 30
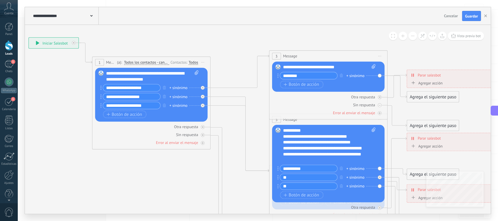
click at [381, 76] on div "Reemplazar Quitar Convertir a mensaje de voz Arrastre la imagen aquí para adjun…" at bounding box center [328, 77] width 112 height 30
click at [260, 61] on icon at bounding box center [342, 223] width 923 height 667
click at [134, 117] on span "Botón de acción" at bounding box center [124, 114] width 35 height 5
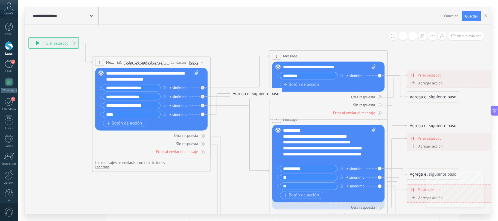
type input "****"
click at [229, 128] on icon at bounding box center [342, 223] width 923 height 667
click at [215, 19] on div "**********" at bounding box center [258, 16] width 466 height 18
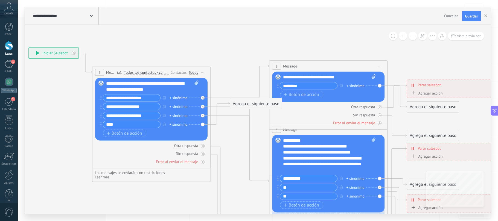
click at [259, 105] on div "Agrega el siguiente paso" at bounding box center [256, 104] width 52 height 10
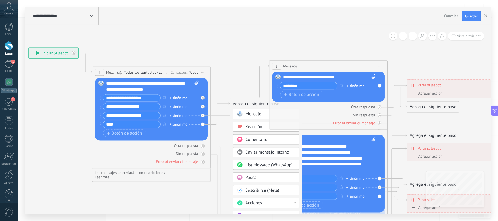
click at [333, 93] on div "Botón de acción Enlace de web" at bounding box center [327, 94] width 95 height 7
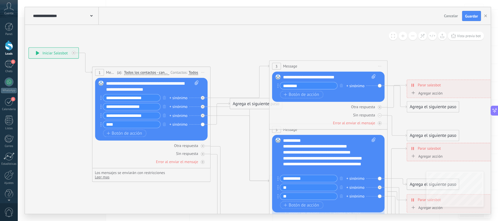
click at [380, 86] on div "Reemplazar Quitar Convertir a mensaje de voz Arrastre la imagen aquí para adjun…" at bounding box center [328, 87] width 112 height 30
click at [448, 89] on div "**********" at bounding box center [462, 85] width 110 height 10
click at [445, 95] on div "Agregar acción Conversación marcada como cerrada Iniciar Salesbot Conversación …" at bounding box center [462, 94] width 105 height 7
click at [439, 95] on div "Agregar acción" at bounding box center [426, 93] width 33 height 4
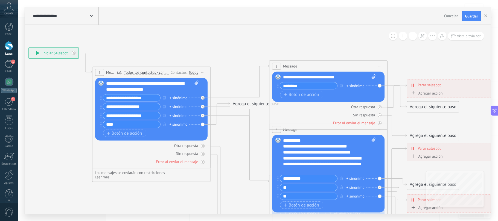
click at [439, 95] on button "Conversación marcada como cerrada" at bounding box center [444, 93] width 74 height 11
click at [466, 36] on span "Vista previa bot" at bounding box center [469, 36] width 24 height 5
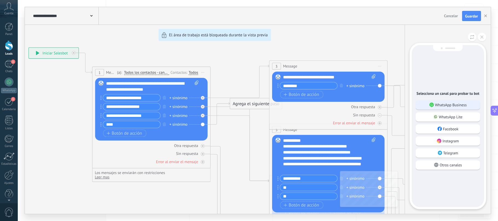
click at [460, 107] on p "WhatsApp Business" at bounding box center [451, 105] width 32 height 5
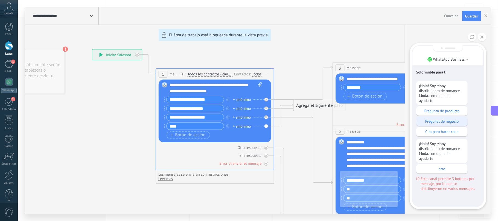
click at [437, 122] on p "Pregunat de negocio" at bounding box center [442, 121] width 46 height 5
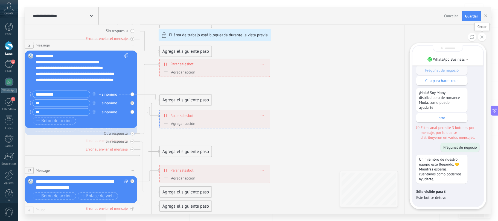
click at [480, 37] on button at bounding box center [482, 37] width 8 height 8
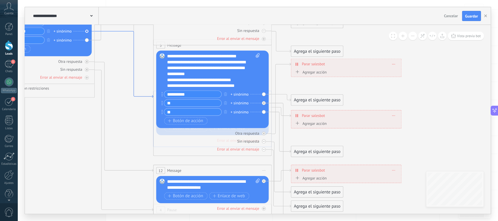
click at [110, 32] on icon at bounding box center [124, 64] width 59 height 66
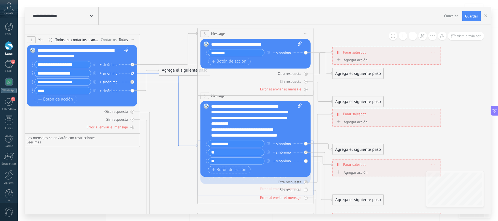
click at [153, 74] on icon at bounding box center [168, 111] width 57 height 74
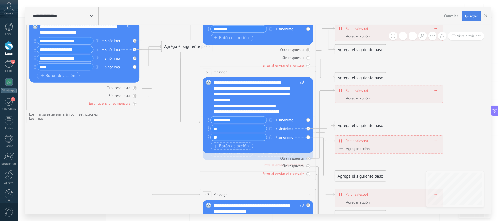
click at [469, 16] on span "Guardar" at bounding box center [471, 16] width 13 height 4
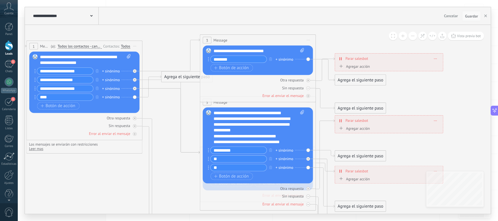
click at [469, 17] on span "Guardar" at bounding box center [471, 16] width 13 height 4
click at [92, 16] on icon at bounding box center [91, 16] width 2 height 2
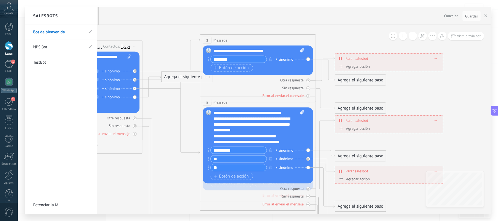
click at [112, 17] on div at bounding box center [258, 110] width 466 height 207
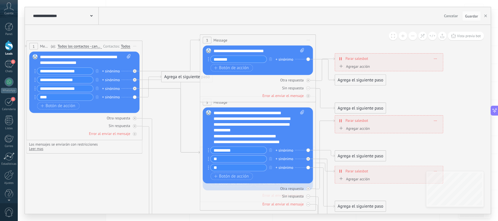
click at [84, 80] on input "**********" at bounding box center [65, 80] width 56 height 7
click at [84, 89] on input "**********" at bounding box center [65, 88] width 56 height 7
type input "**********"
click at [176, 79] on div "Agrega el siguiente paso" at bounding box center [187, 77] width 51 height 10
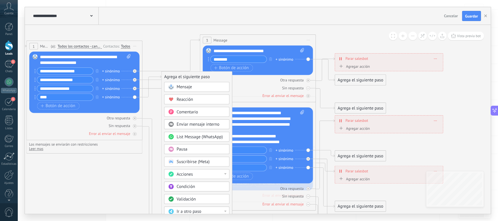
click at [182, 112] on span "Comentario" at bounding box center [187, 111] width 21 height 5
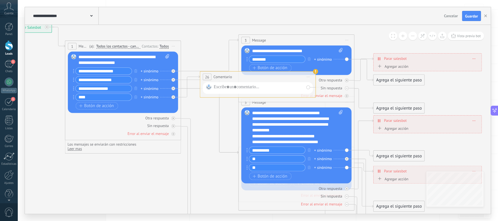
click at [220, 165] on icon at bounding box center [310, 204] width 904 height 654
click at [209, 43] on icon at bounding box center [310, 204] width 904 height 654
click at [218, 77] on span "Comentario" at bounding box center [223, 76] width 19 height 5
click at [308, 88] on div at bounding box center [258, 87] width 110 height 11
click at [226, 78] on span "Comentario" at bounding box center [223, 76] width 19 height 5
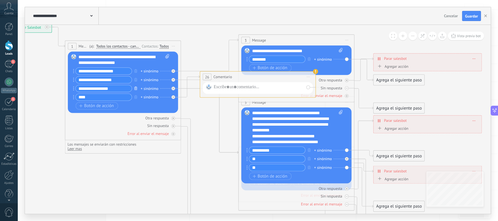
click at [136, 88] on icon "button" at bounding box center [135, 89] width 3 height 4
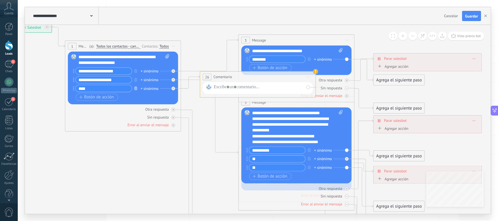
click at [136, 90] on icon "button" at bounding box center [135, 89] width 3 height 4
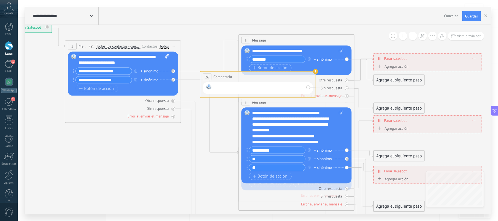
drag, startPoint x: 226, startPoint y: 87, endPoint x: 224, endPoint y: 102, distance: 15.4
click at [3, 22] on div "**********" at bounding box center [3, 22] width 0 height 0
click at [316, 73] on use at bounding box center [315, 71] width 5 height 5
click at [315, 71] on use at bounding box center [315, 71] width 5 height 5
click at [274, 80] on div "**********" at bounding box center [257, 77] width 115 height 11
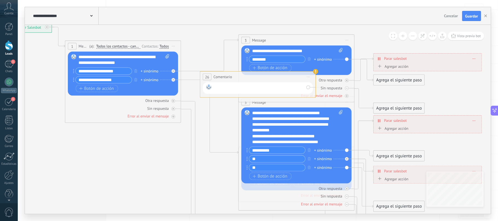
click at [256, 87] on div at bounding box center [259, 88] width 90 height 8
click at [309, 88] on div at bounding box center [258, 87] width 110 height 11
click at [173, 80] on icon at bounding box center [173, 80] width 2 height 2
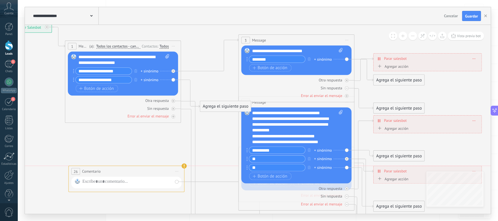
drag, startPoint x: 230, startPoint y: 81, endPoint x: 99, endPoint y: 174, distance: 160.8
click at [99, 174] on div "**********" at bounding box center [126, 171] width 115 height 11
click at [109, 173] on div "**********" at bounding box center [126, 171] width 115 height 11
drag, startPoint x: 115, startPoint y: 177, endPoint x: 103, endPoint y: 172, distance: 13.1
click at [103, 172] on div "**********" at bounding box center [126, 171] width 115 height 11
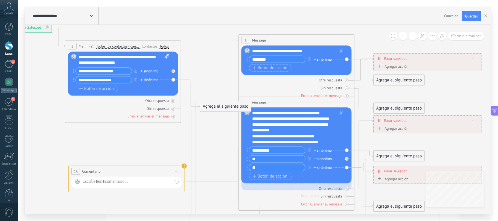
click at [110, 89] on span "Botón de acción" at bounding box center [96, 88] width 35 height 5
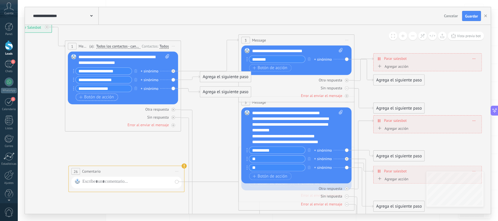
type input "**********"
click at [105, 97] on span "Botón de acción" at bounding box center [96, 97] width 35 height 5
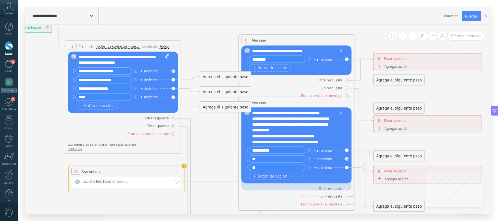
type input "****"
click at [209, 107] on div "Agrega el siguiente paso" at bounding box center [225, 108] width 51 height 10
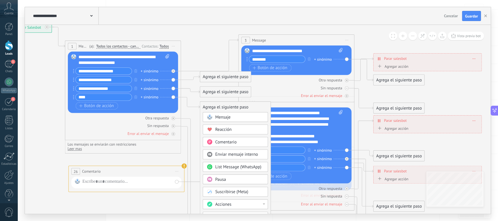
click at [235, 143] on span "Comentario" at bounding box center [225, 141] width 21 height 5
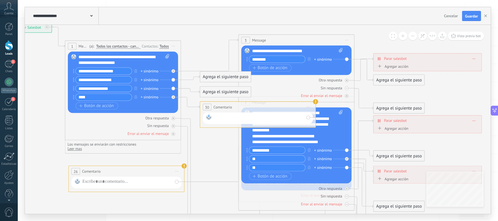
click at [241, 119] on div at bounding box center [259, 119] width 90 height 8
click at [220, 137] on icon at bounding box center [310, 204] width 904 height 654
click at [218, 94] on div "Agrega el siguiente paso" at bounding box center [225, 93] width 51 height 10
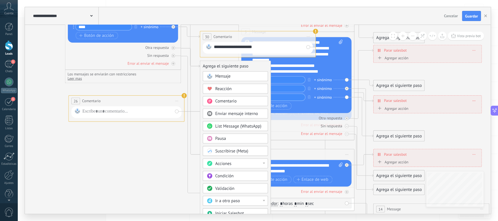
click at [241, 166] on div "Acciones" at bounding box center [239, 164] width 49 height 6
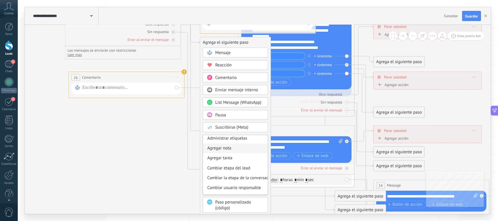
scroll to position [1, 0]
click at [227, 159] on div "Agregar tarea" at bounding box center [235, 159] width 65 height 10
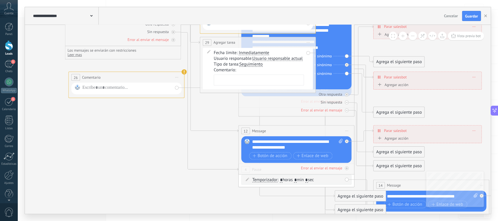
click at [207, 42] on span "29" at bounding box center [207, 42] width 4 height 5
click at [309, 52] on div "Fecha límite: Inmediatamente Inmediatamente Fin de hoy En un día En 3 días En u…" at bounding box center [258, 68] width 110 height 41
click at [173, 33] on icon at bounding box center [173, 32] width 2 height 2
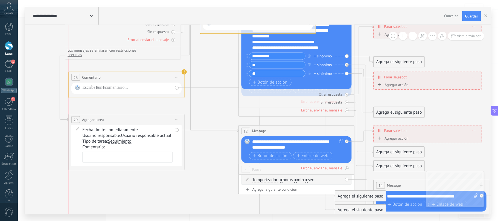
drag, startPoint x: 242, startPoint y: 44, endPoint x: 109, endPoint y: 121, distance: 154.0
click at [109, 121] on div "**********" at bounding box center [126, 120] width 115 height 11
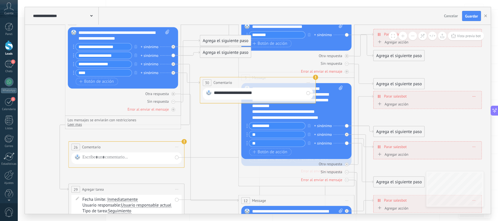
click at [141, 65] on div "+ sinónimo" at bounding box center [150, 64] width 18 height 6
click at [216, 64] on icon at bounding box center [310, 179] width 904 height 654
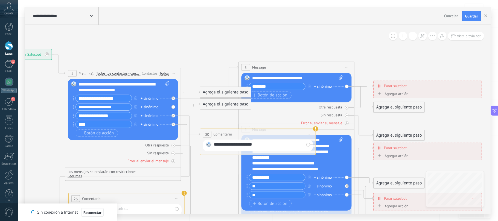
click at [402, 37] on button at bounding box center [403, 36] width 8 height 8
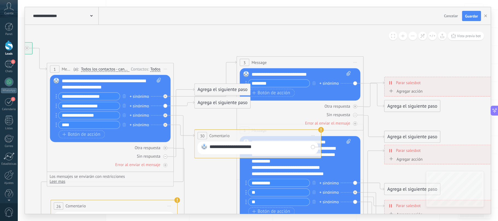
click at [402, 37] on button at bounding box center [403, 36] width 8 height 8
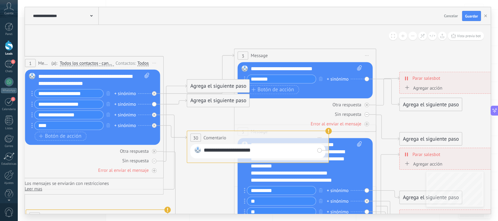
click at [402, 37] on button at bounding box center [403, 36] width 8 height 8
click at [455, 36] on icon at bounding box center [453, 36] width 5 height 4
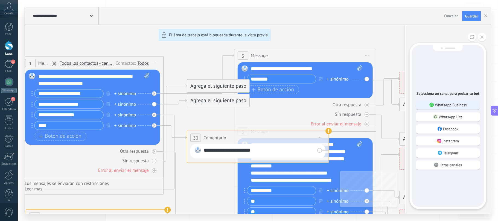
click at [450, 105] on p "WhatsApp Business" at bounding box center [451, 105] width 32 height 5
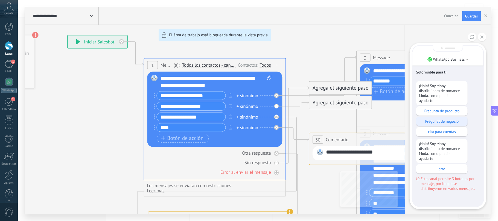
click at [425, 121] on p "Pregunat de negocio" at bounding box center [442, 121] width 46 height 5
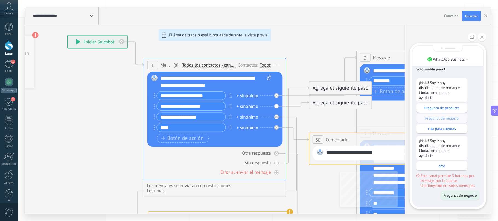
click at [438, 118] on div "¡Hola! Soy Mony distribuidora de romance Moda. como puedo ayudarte Pregunta de …" at bounding box center [447, 133] width 63 height 110
click at [437, 129] on p "cita para cuentas" at bounding box center [442, 128] width 46 height 5
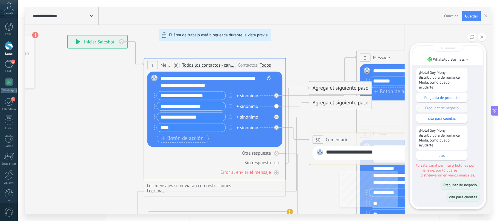
scroll to position [-2, 0]
click at [34, 37] on div "**********" at bounding box center [258, 110] width 466 height 207
click at [482, 36] on icon at bounding box center [481, 37] width 3 height 3
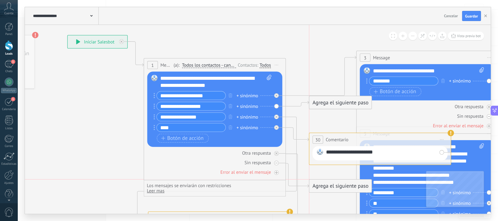
drag, startPoint x: 319, startPoint y: 89, endPoint x: 319, endPoint y: 189, distance: 100.9
click at [319, 189] on div "Agrega el siguiente paso" at bounding box center [340, 186] width 62 height 12
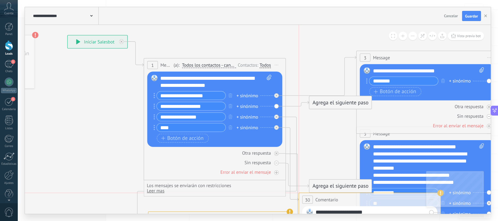
drag, startPoint x: 391, startPoint y: 141, endPoint x: 384, endPoint y: 202, distance: 61.4
click at [384, 202] on div "**********" at bounding box center [369, 199] width 141 height 13
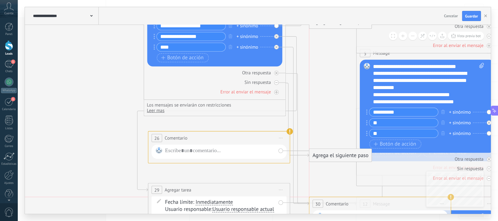
drag, startPoint x: 381, startPoint y: 125, endPoint x: 388, endPoint y: 211, distance: 86.7
click at [388, 211] on div "**********" at bounding box center [380, 213] width 142 height 32
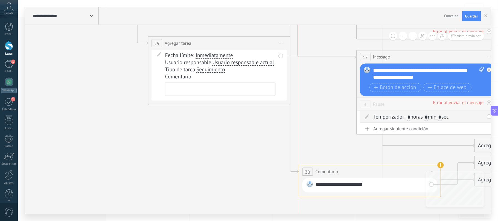
drag, startPoint x: 358, startPoint y: 59, endPoint x: 351, endPoint y: 173, distance: 115.0
click at [351, 173] on div "**********" at bounding box center [369, 171] width 141 height 13
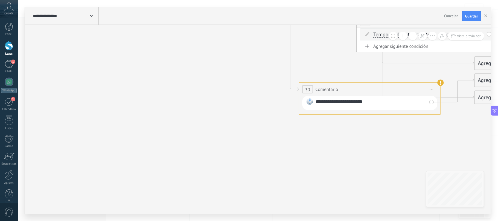
drag, startPoint x: 376, startPoint y: 97, endPoint x: 377, endPoint y: 119, distance: 22.7
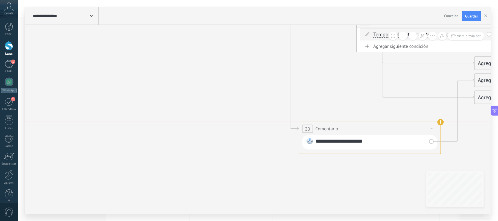
drag, startPoint x: 378, startPoint y: 92, endPoint x: 377, endPoint y: 132, distance: 39.9
click at [377, 132] on div "**********" at bounding box center [369, 128] width 141 height 13
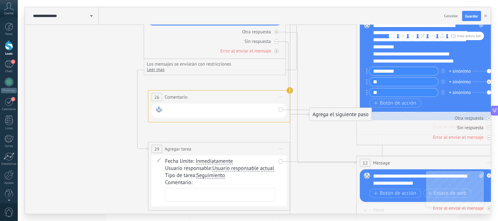
drag, startPoint x: 275, startPoint y: 107, endPoint x: 237, endPoint y: 113, distance: 38.8
click at [237, 113] on div at bounding box center [220, 110] width 110 height 9
drag, startPoint x: 235, startPoint y: 123, endPoint x: 207, endPoint y: 130, distance: 28.3
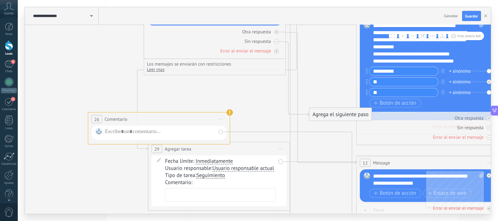
drag, startPoint x: 226, startPoint y: 96, endPoint x: 166, endPoint y: 118, distance: 63.6
click at [166, 118] on div "**********" at bounding box center [158, 119] width 141 height 13
click at [413, 37] on button at bounding box center [413, 36] width 8 height 8
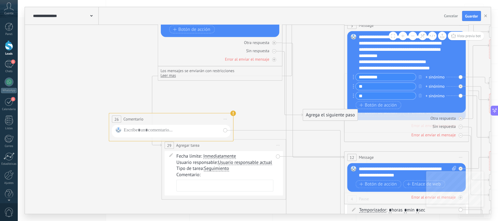
click at [413, 37] on button at bounding box center [413, 36] width 8 height 8
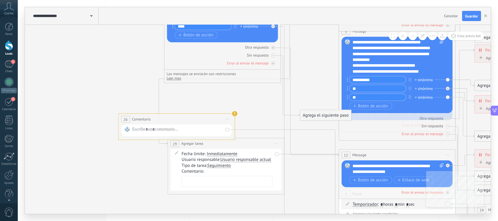
click at [413, 37] on button at bounding box center [413, 36] width 8 height 8
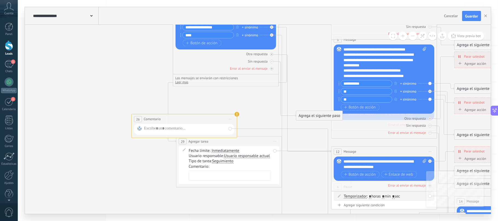
click at [413, 37] on button at bounding box center [413, 36] width 8 height 8
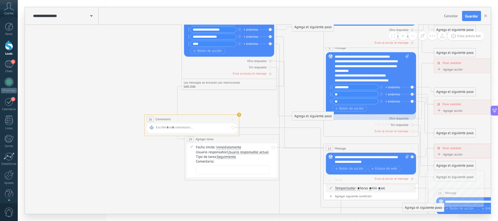
click at [413, 37] on button at bounding box center [413, 36] width 8 height 8
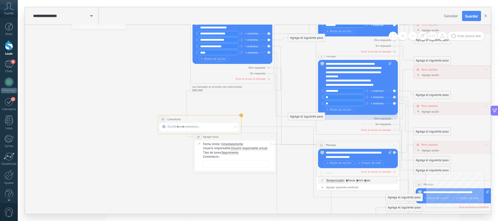
click at [413, 37] on button at bounding box center [413, 36] width 8 height 8
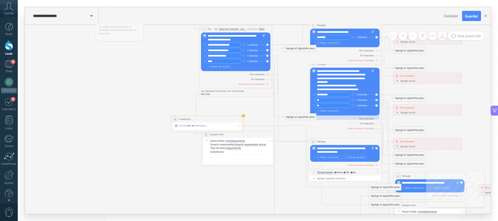
click at [401, 36] on button at bounding box center [403, 36] width 8 height 8
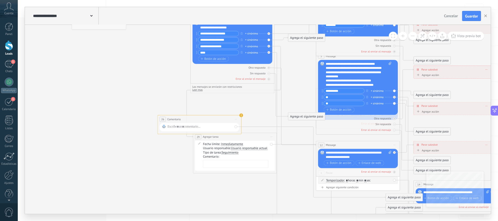
click at [401, 36] on button at bounding box center [403, 36] width 8 height 8
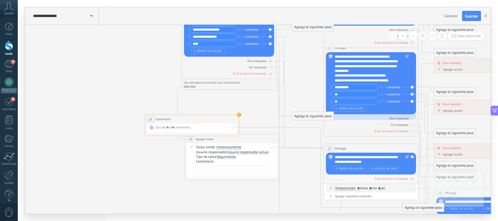
click at [401, 36] on button at bounding box center [403, 36] width 8 height 8
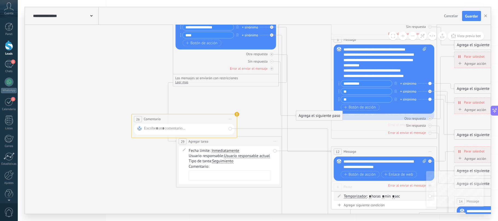
click at [393, 37] on span at bounding box center [393, 36] width 4 height 4
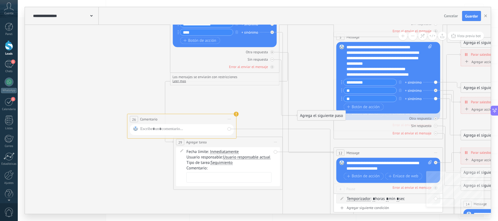
click at [336, 147] on icon at bounding box center [401, 132] width 852 height 617
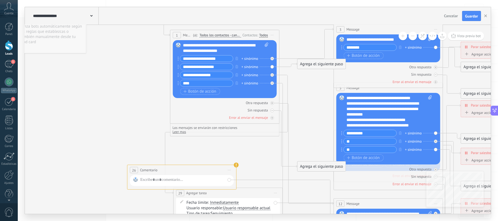
click at [495, 112] on icon at bounding box center [495, 111] width 6 height 6
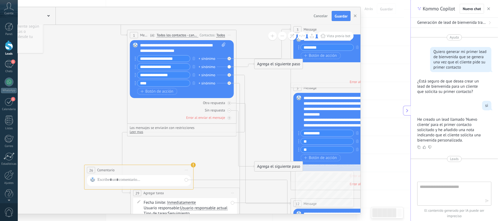
type textarea "**********"
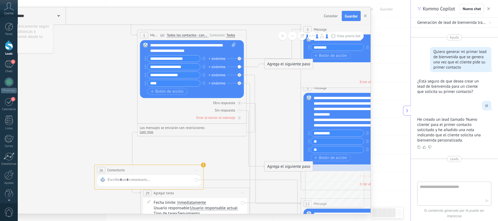
scroll to position [10, 0]
click at [488, 9] on use "button" at bounding box center [488, 8] width 3 height 3
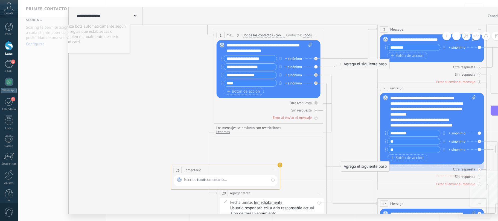
click at [135, 18] on span at bounding box center [135, 15] width 2 height 5
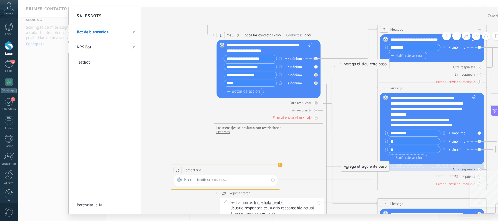
click at [195, 88] on div at bounding box center [302, 110] width 466 height 207
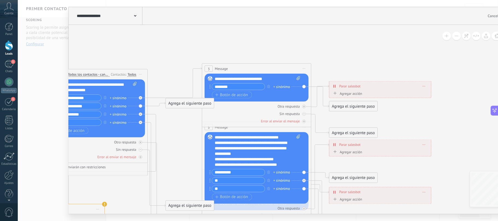
click at [175, 124] on icon at bounding box center [269, 223] width 852 height 617
click at [350, 94] on div "Agregar acción" at bounding box center [347, 93] width 30 height 4
click at [350, 94] on button "Conversación marcada como cerrada" at bounding box center [363, 94] width 68 height 10
click at [406, 110] on icon at bounding box center [269, 223] width 852 height 617
click at [470, 22] on div "**********" at bounding box center [302, 16] width 466 height 18
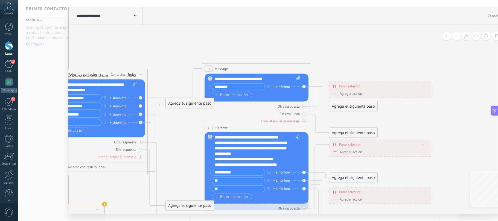
click at [397, 91] on div "Agregar acción Conversación marcada como cerrada Iniciar Salesbot Conversación …" at bounding box center [380, 94] width 97 height 7
click at [335, 86] on icon at bounding box center [334, 86] width 2 height 4
click at [337, 59] on icon at bounding box center [269, 223] width 852 height 617
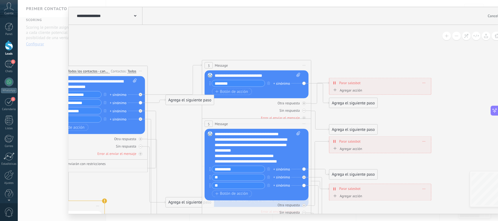
drag, startPoint x: 209, startPoint y: 157, endPoint x: 200, endPoint y: 141, distance: 18.2
drag, startPoint x: 207, startPoint y: 146, endPoint x: 209, endPoint y: 130, distance: 15.7
click at [209, 130] on div "Reemplazar Quitar Convertir a mensaje de voz Arrastre la imagen aquí para adjun…" at bounding box center [257, 165] width 104 height 72
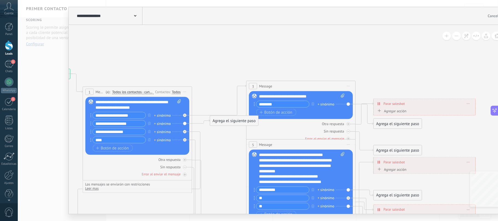
click at [118, 92] on span "Todos los contactos - canales seleccionados" at bounding box center [133, 92] width 42 height 4
click at [118, 92] on button "Todos los contactos - canales seleccionados" at bounding box center [143, 92] width 68 height 10
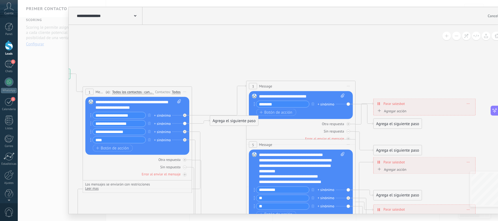
click at [101, 94] on span "Message" at bounding box center [99, 91] width 9 height 5
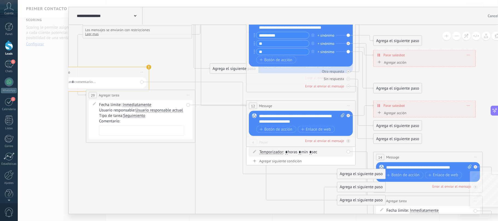
click at [93, 95] on span "29" at bounding box center [93, 95] width 4 height 5
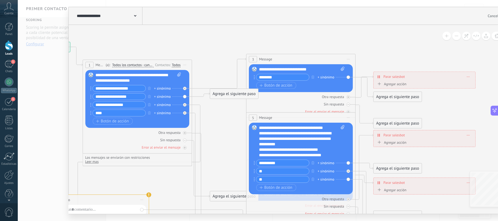
click at [224, 71] on icon at bounding box center [313, 213] width 852 height 617
drag, startPoint x: 243, startPoint y: 96, endPoint x: 254, endPoint y: 156, distance: 61.2
click at [254, 156] on div "Agrega el siguiente paso" at bounding box center [245, 154] width 48 height 9
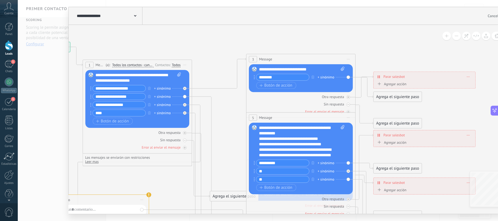
scroll to position [22, 0]
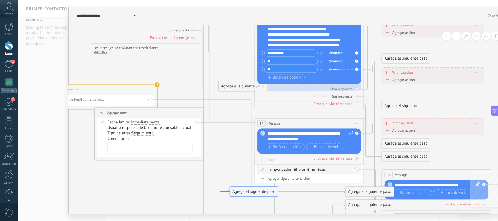
drag, startPoint x: 211, startPoint y: 141, endPoint x: 219, endPoint y: 31, distance: 110.5
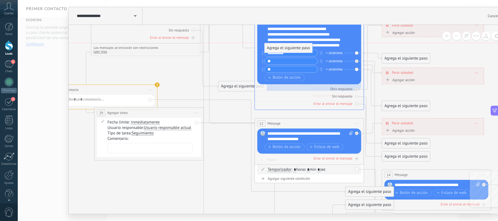
drag, startPoint x: 260, startPoint y: 193, endPoint x: 295, endPoint y: 47, distance: 149.8
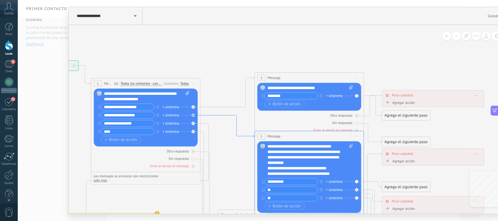
drag, startPoint x: 248, startPoint y: 121, endPoint x: 248, endPoint y: 136, distance: 15.0
click at [248, 136] on icon at bounding box center [227, 126] width 54 height 22
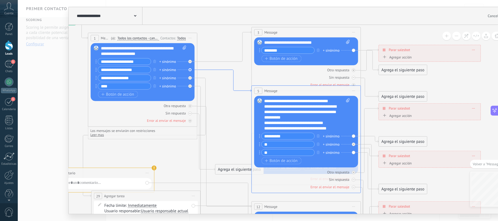
drag, startPoint x: 238, startPoint y: 71, endPoint x: 243, endPoint y: 89, distance: 18.3
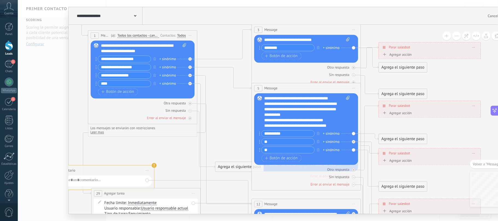
click at [236, 110] on icon at bounding box center [319, 189] width 852 height 627
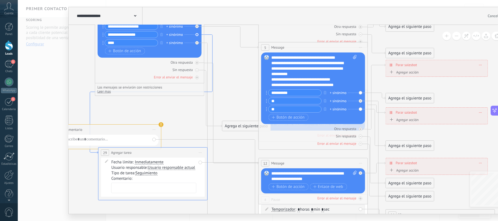
drag, startPoint x: 206, startPoint y: 57, endPoint x: 213, endPoint y: 49, distance: 10.7
click at [212, 49] on icon at bounding box center [151, 94] width 123 height 119
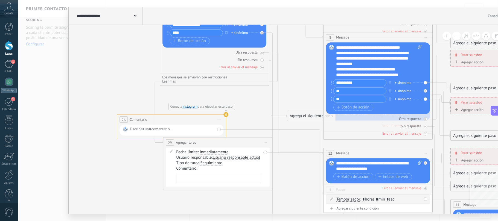
click at [227, 114] on use at bounding box center [225, 114] width 5 height 5
click at [227, 114] on use at bounding box center [226, 114] width 5 height 5
click at [226, 115] on use at bounding box center [225, 114] width 5 height 5
click at [226, 115] on use at bounding box center [226, 114] width 5 height 5
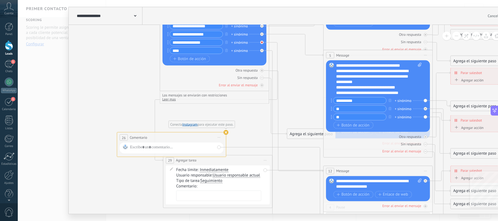
click at [262, 43] on icon at bounding box center [262, 43] width 2 height 2
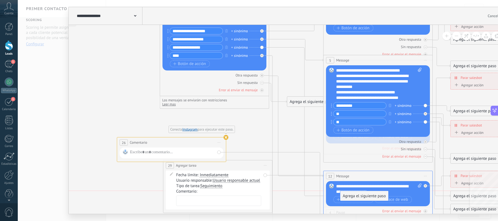
drag, startPoint x: 299, startPoint y: 37, endPoint x: 352, endPoint y: 195, distance: 166.5
click at [262, 74] on div at bounding box center [262, 76] width 4 height 4
click at [147, 149] on div at bounding box center [171, 153] width 104 height 11
click at [226, 138] on use at bounding box center [225, 137] width 5 height 5
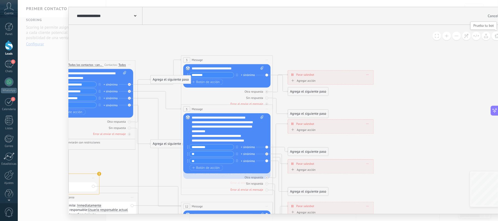
click at [495, 37] on icon at bounding box center [497, 36] width 5 height 4
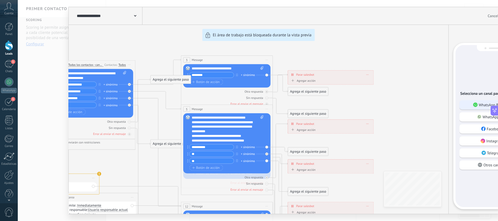
click at [480, 103] on p "WhatsApp Business" at bounding box center [495, 105] width 32 height 5
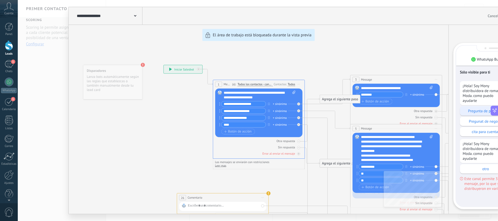
click at [467, 110] on p "Pregunta de producto" at bounding box center [486, 111] width 46 height 5
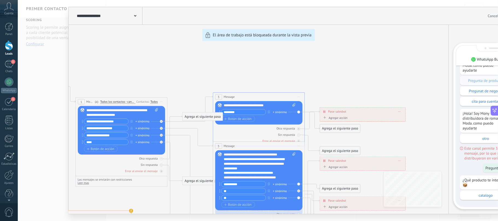
click at [467, 77] on div "¡Hola! Soy Mony distribuidora de romance Moda. como puedo ayudarte Pregunta de …" at bounding box center [491, 106] width 63 height 110
click at [484, 197] on p "catalogo" at bounding box center [486, 195] width 46 height 5
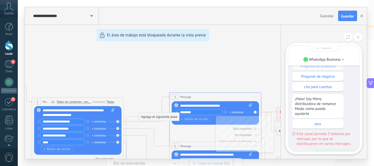
scroll to position [-65, 0]
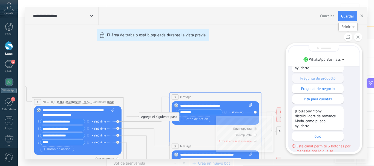
click at [347, 39] on icon at bounding box center [348, 37] width 4 height 5
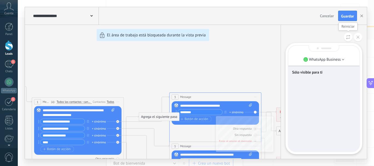
scroll to position [0, 0]
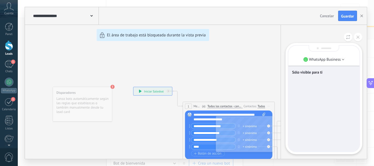
click at [333, 73] on p "Sólo visible para ti" at bounding box center [323, 72] width 63 height 5
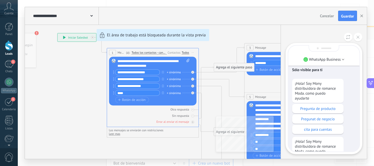
scroll to position [-43, 0]
click at [348, 104] on div "¡Hola! Soy Mony distribuidora de romance Moda. como puedo ayudarte Pregunta de …" at bounding box center [323, 133] width 63 height 110
click at [325, 118] on p "Pregunat de negocio" at bounding box center [317, 118] width 46 height 5
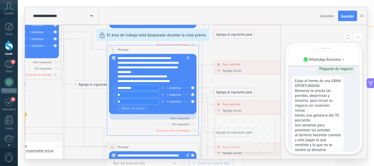
scroll to position [-40, 0]
